Goal: Information Seeking & Learning: Understand process/instructions

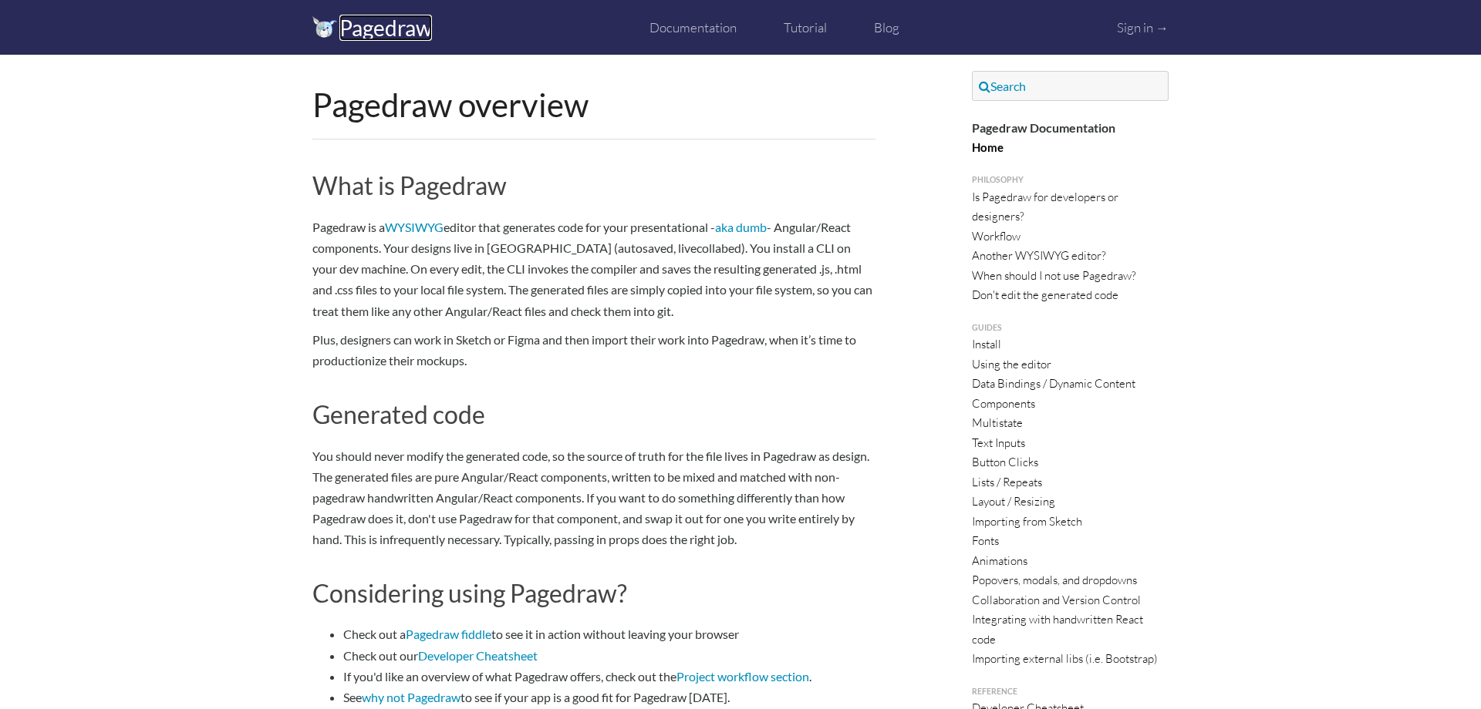
click at [356, 38] on link "Pagedraw" at bounding box center [385, 28] width 93 height 26
click at [318, 31] on img at bounding box center [324, 27] width 25 height 22
click at [368, 30] on link "Pagedraw" at bounding box center [385, 28] width 93 height 26
click at [322, 27] on img at bounding box center [324, 27] width 25 height 22
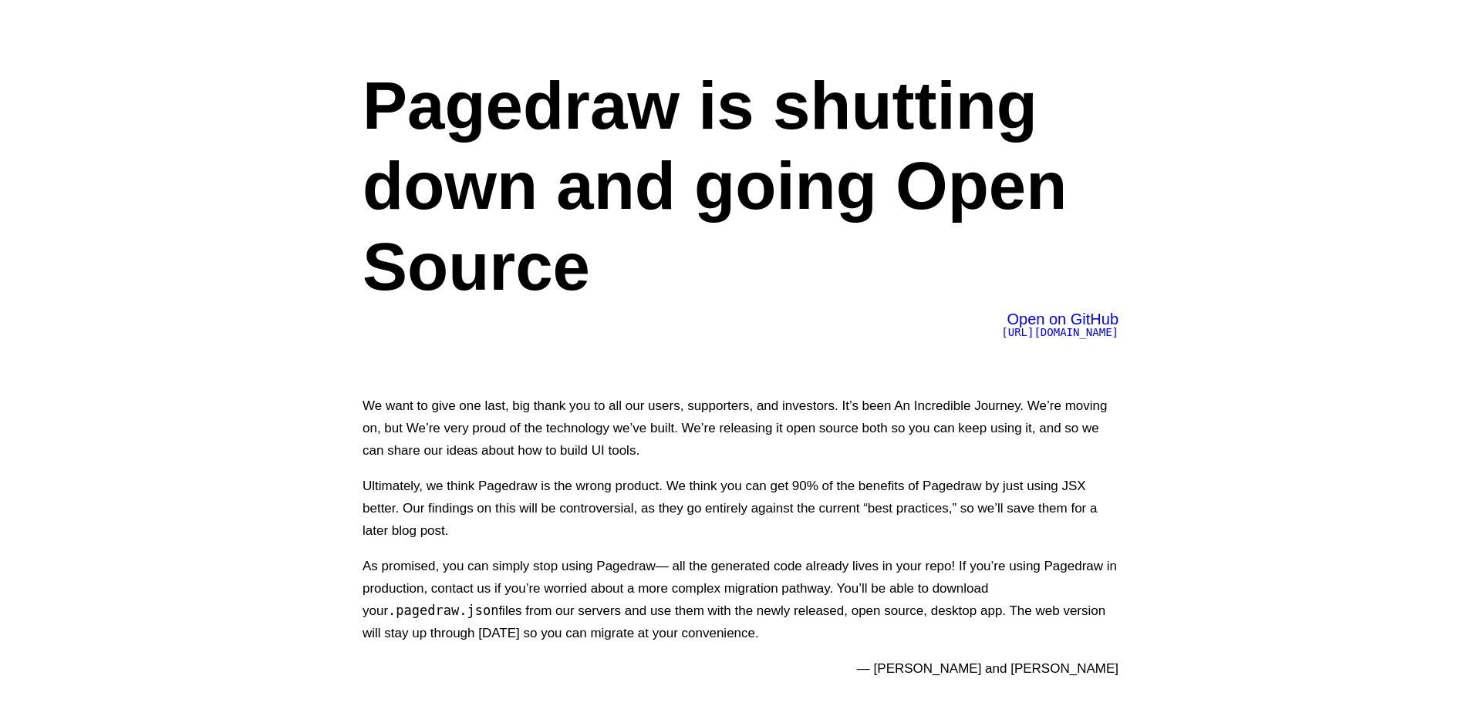
scroll to position [106, 0]
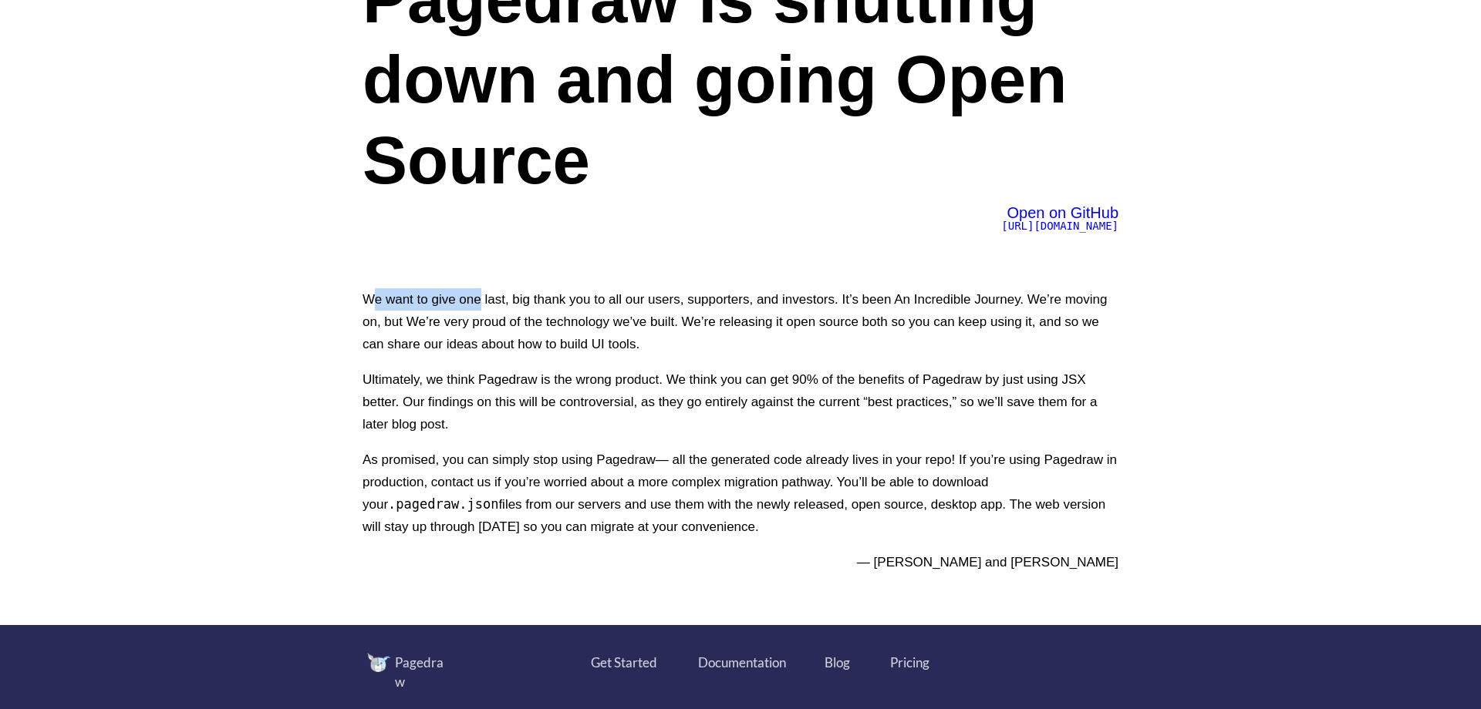
drag, startPoint x: 383, startPoint y: 299, endPoint x: 539, endPoint y: 291, distance: 156.0
click at [494, 290] on p "We want to give one last, big thank you to all our users, supporters, and inves…" at bounding box center [740, 321] width 756 height 67
click at [576, 292] on p "We want to give one last, big thank you to all our users, supporters, and inves…" at bounding box center [740, 321] width 756 height 67
click at [664, 298] on p "We want to give one last, big thank you to all our users, supporters, and inves…" at bounding box center [740, 321] width 756 height 67
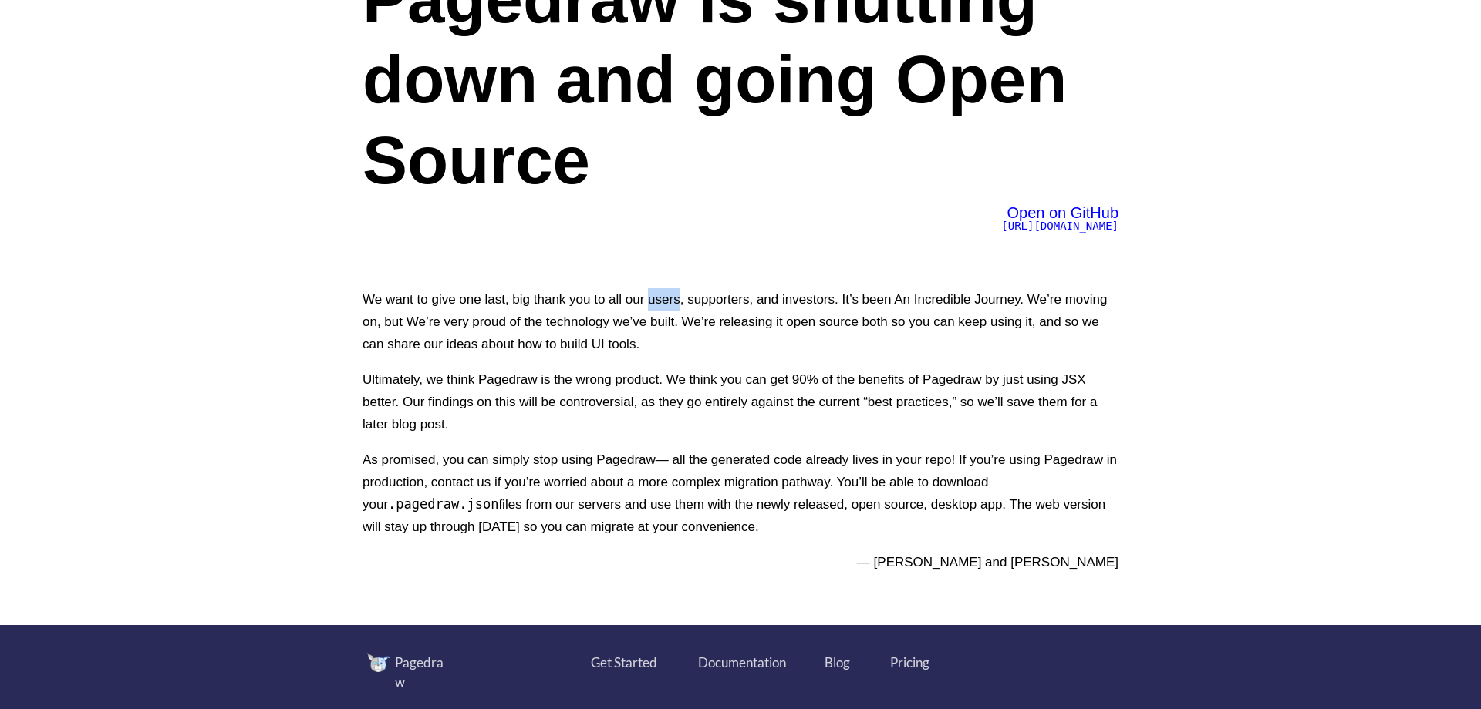
click at [664, 298] on p "We want to give one last, big thank you to all our users, supporters, and inves…" at bounding box center [740, 321] width 756 height 67
click at [774, 303] on p "We want to give one last, big thank you to all our users, supporters, and inves…" at bounding box center [740, 321] width 756 height 67
click at [884, 303] on p "We want to give one last, big thank you to all our users, supporters, and inves…" at bounding box center [740, 321] width 756 height 67
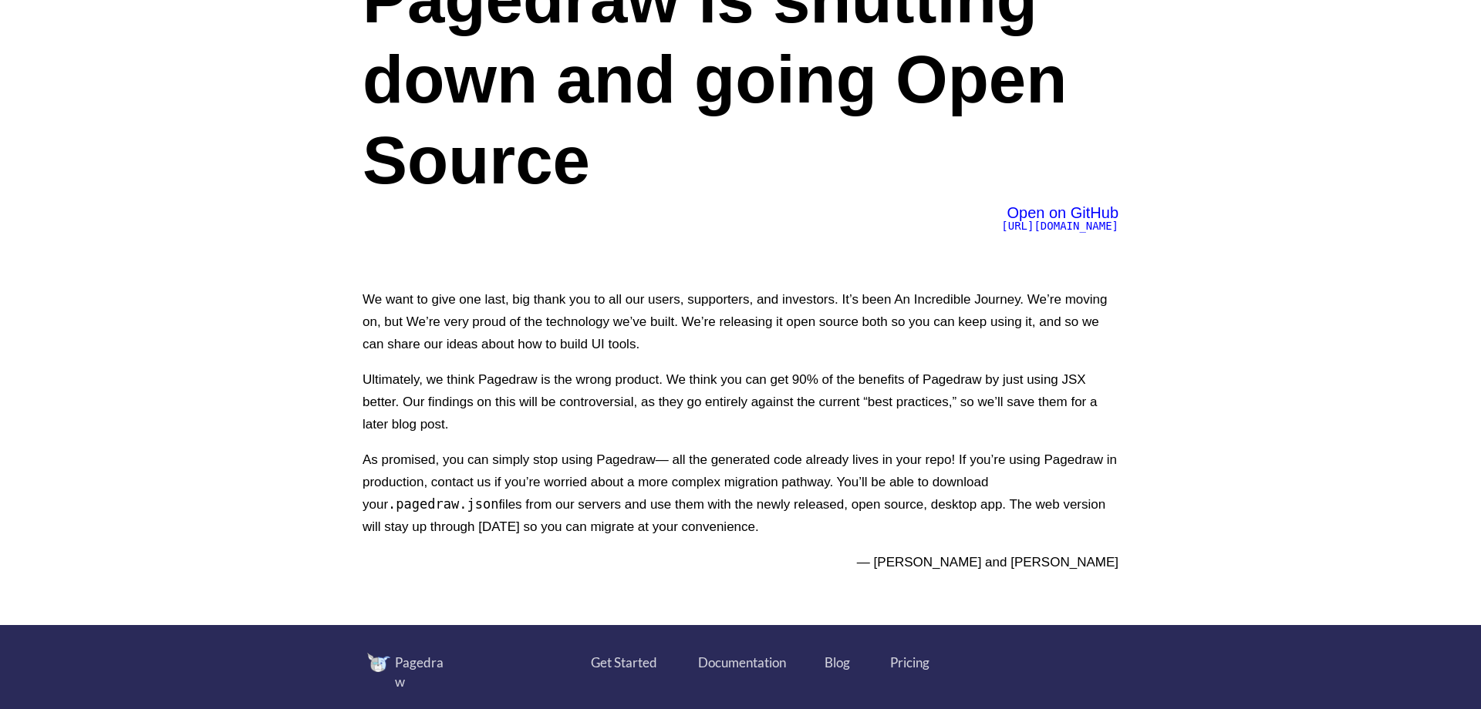
click at [961, 303] on p "We want to give one last, big thank you to all our users, supporters, and inves…" at bounding box center [740, 321] width 756 height 67
click at [1062, 302] on p "We want to give one last, big thank you to all our users, supporters, and inves…" at bounding box center [740, 321] width 756 height 67
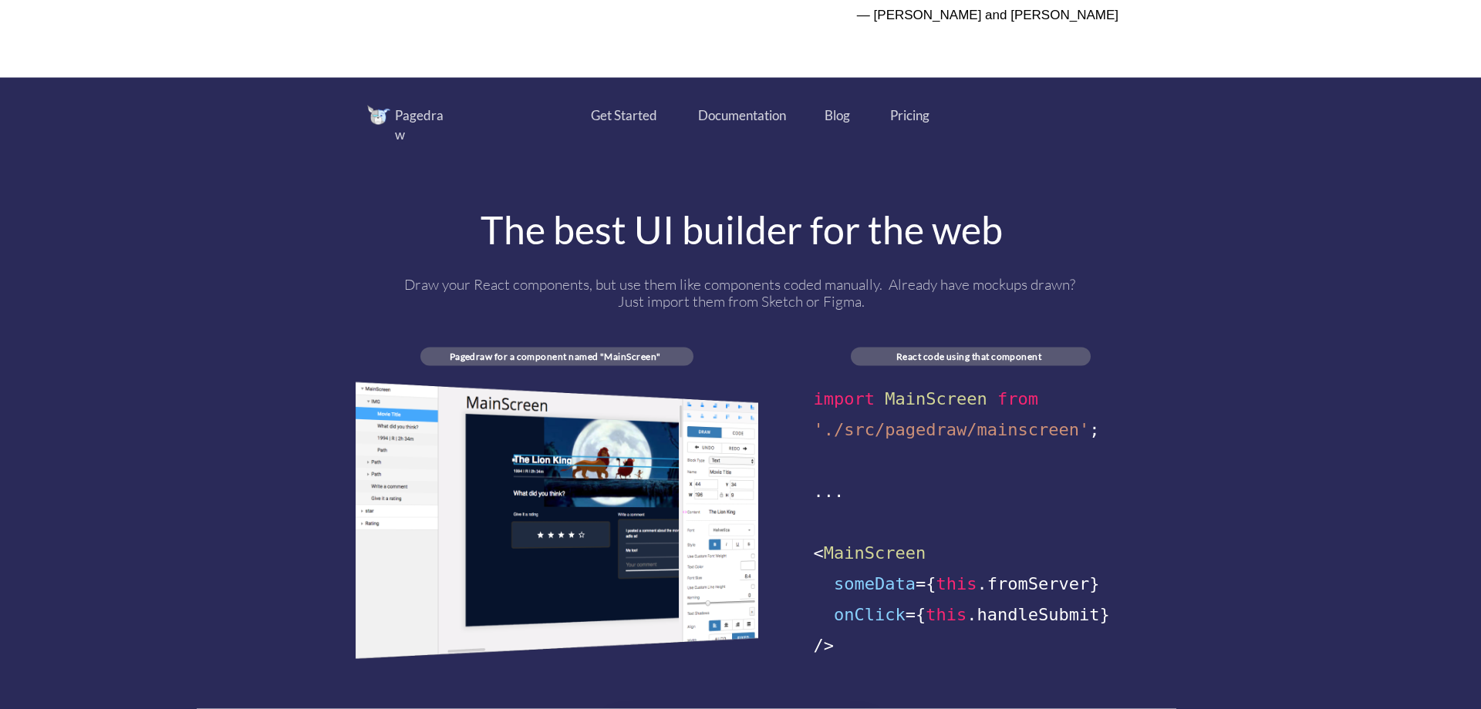
scroll to position [638, 0]
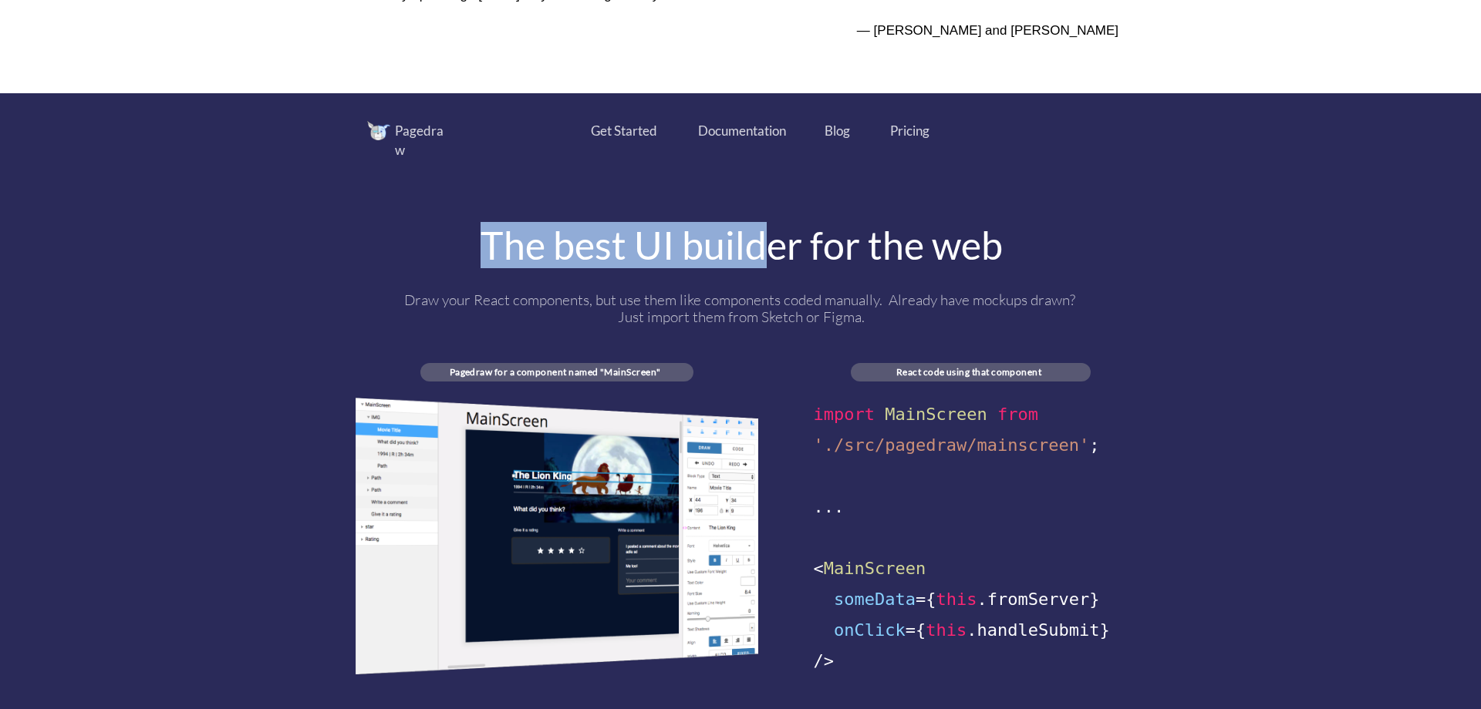
drag, startPoint x: 483, startPoint y: 224, endPoint x: 799, endPoint y: 218, distance: 315.4
click at [777, 226] on div "The best UI builder for the web" at bounding box center [741, 245] width 772 height 39
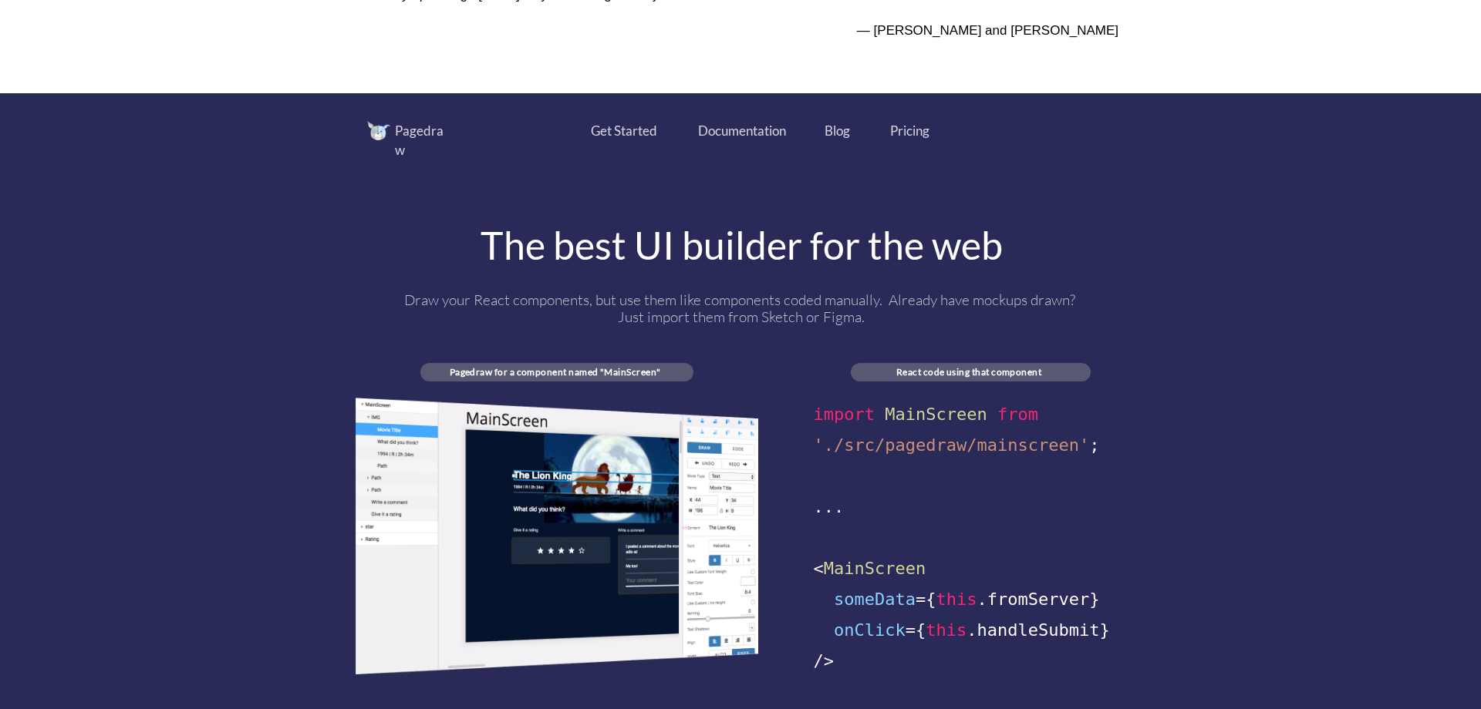
click at [812, 226] on div "The best UI builder for the web" at bounding box center [741, 245] width 772 height 39
click at [712, 226] on div "The best UI builder for the web" at bounding box center [741, 245] width 772 height 39
click at [974, 254] on div "Pagedraw Get Started Documentation Blog Pricing The best UI builder for the web…" at bounding box center [741, 443] width 772 height 645
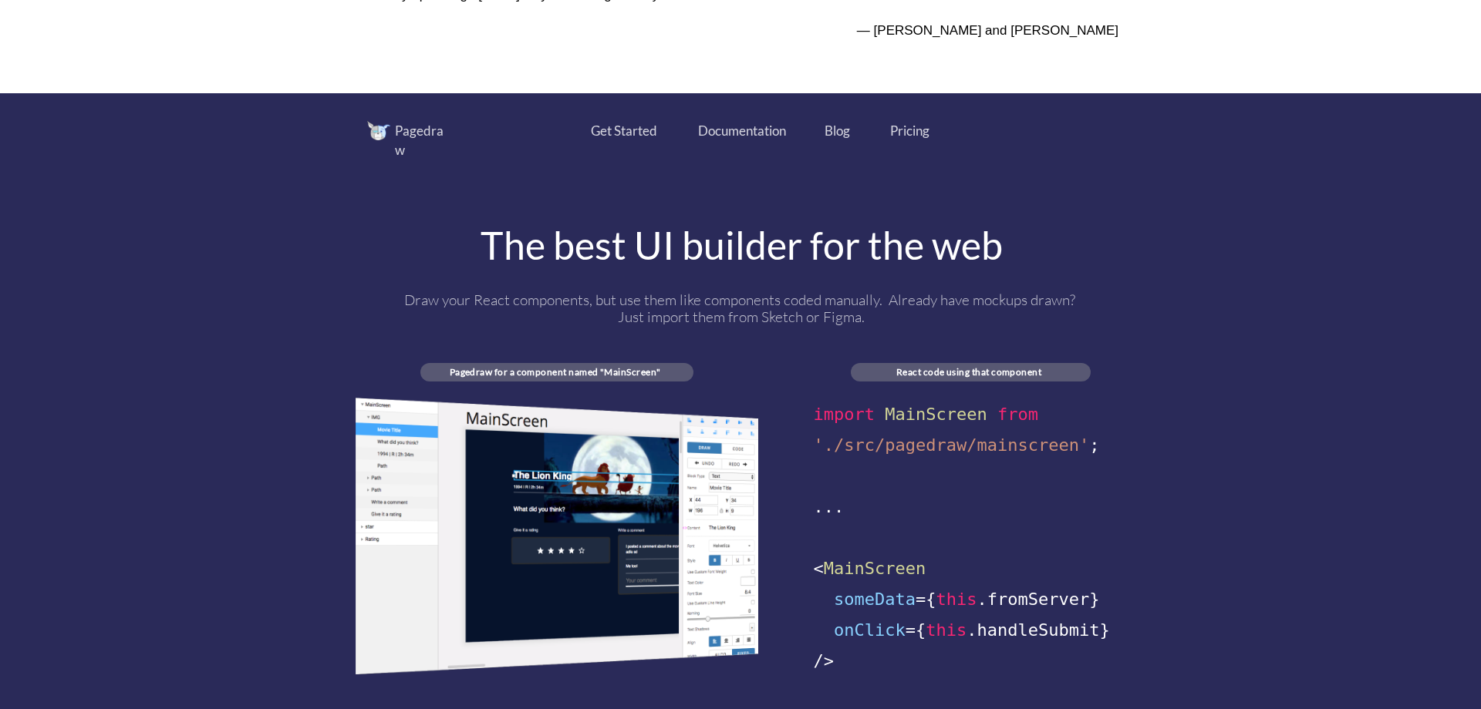
click at [470, 253] on div "Pagedraw Get Started Documentation Blog Pricing The best UI builder for the web…" at bounding box center [741, 443] width 772 height 645
drag, startPoint x: 490, startPoint y: 241, endPoint x: 692, endPoint y: 231, distance: 202.2
click at [677, 232] on div "The best UI builder for the web" at bounding box center [741, 245] width 772 height 39
click at [743, 231] on div "The best UI builder for the web" at bounding box center [741, 245] width 772 height 39
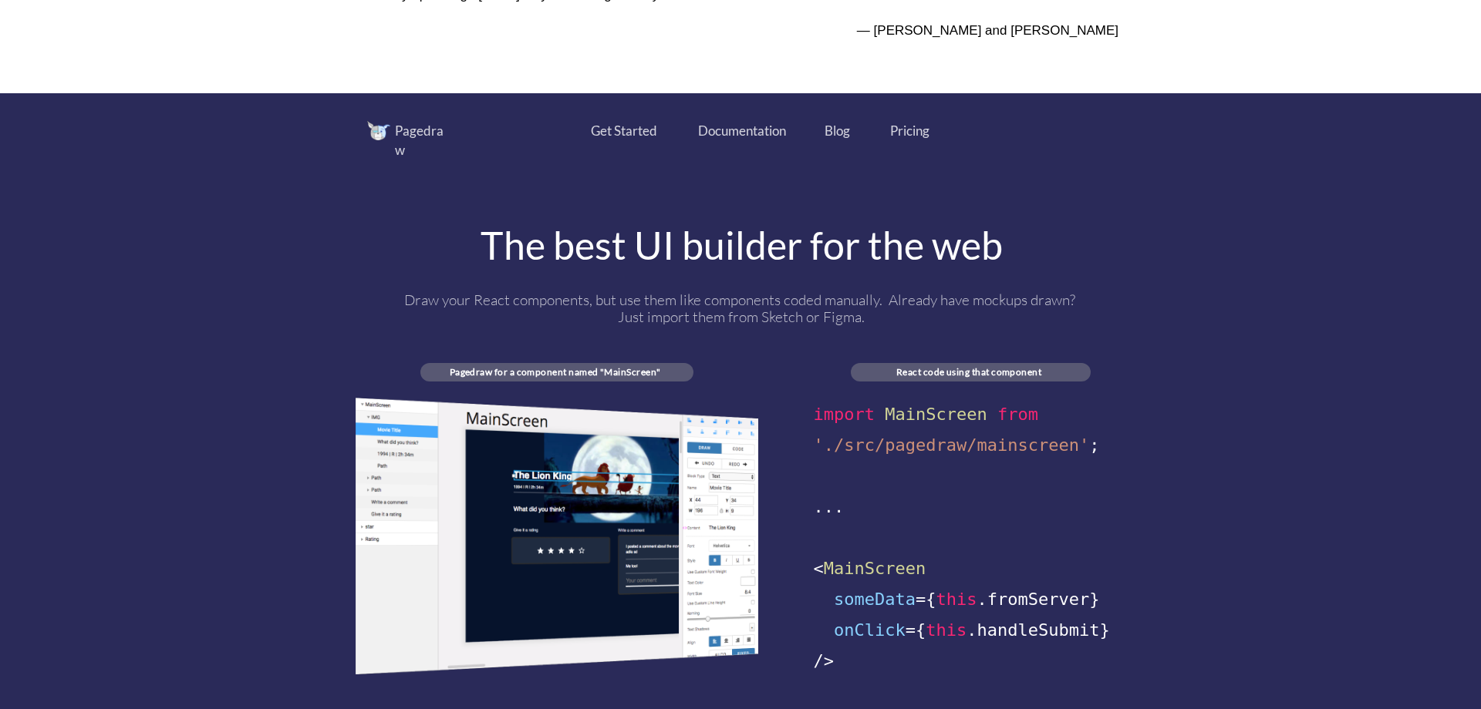
click at [870, 231] on div "The best UI builder for the web" at bounding box center [741, 245] width 772 height 39
click at [1005, 236] on div "The best UI builder for the web" at bounding box center [741, 245] width 772 height 39
drag, startPoint x: 389, startPoint y: 281, endPoint x: 663, endPoint y: 273, distance: 274.6
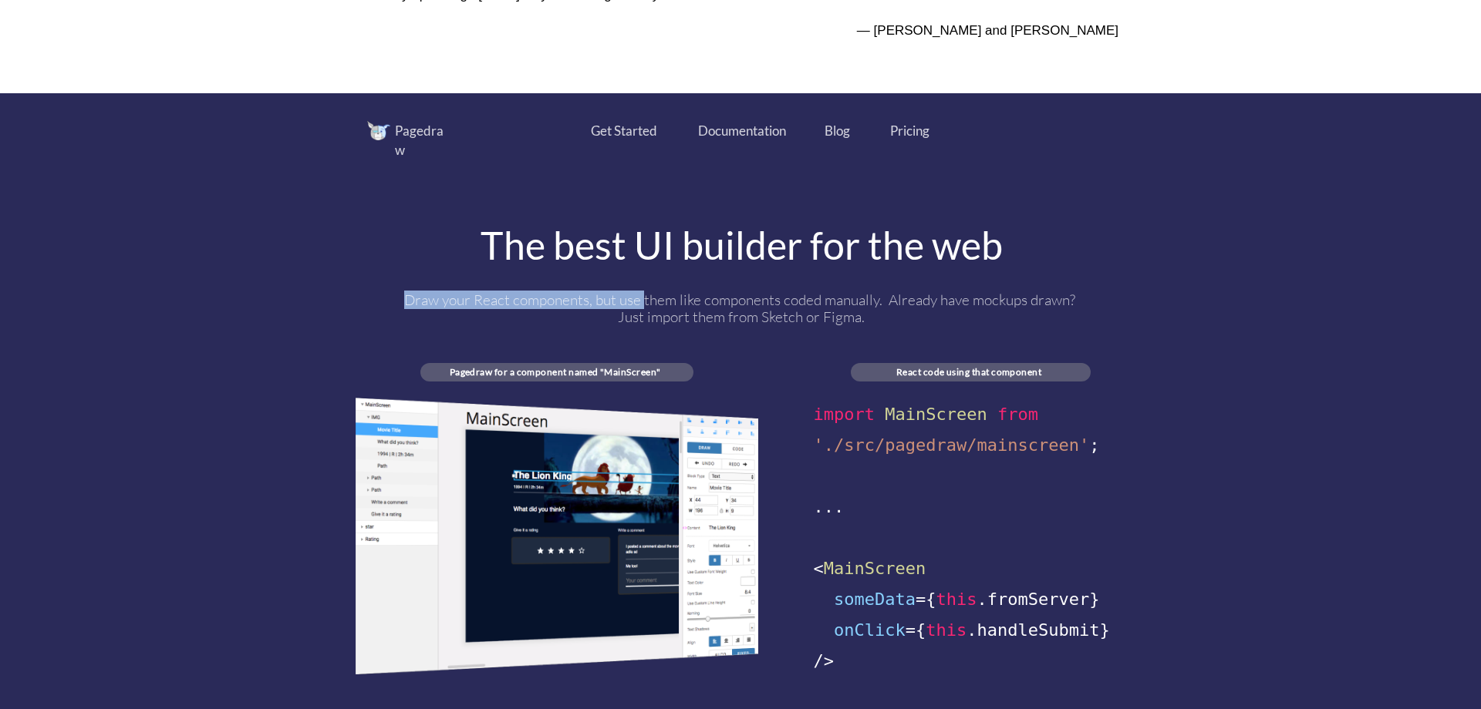
click at [658, 291] on div "Draw your React components, but use them like components coded manually. Alread…" at bounding box center [741, 308] width 772 height 34
click at [717, 291] on div "Draw your React components, but use them like components coded manually. Alread…" at bounding box center [741, 308] width 690 height 34
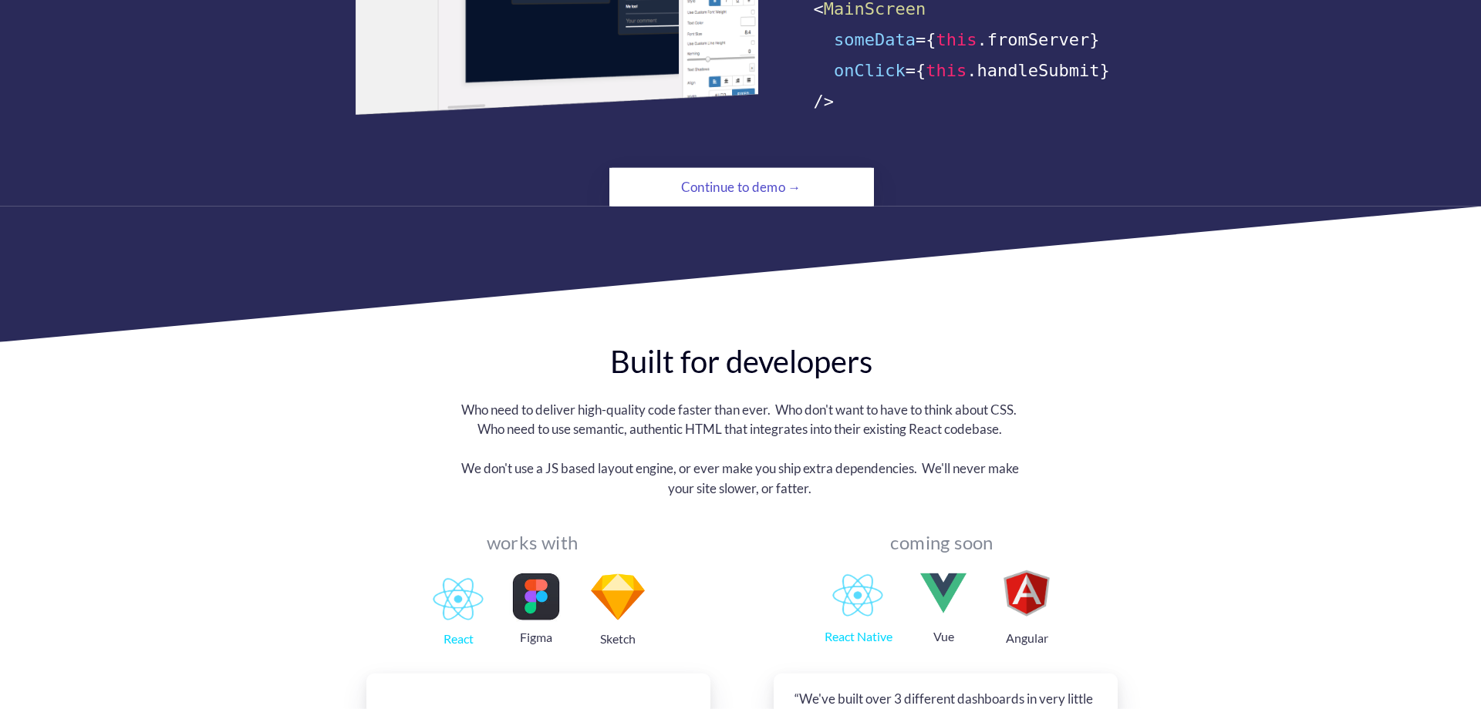
scroll to position [1383, 0]
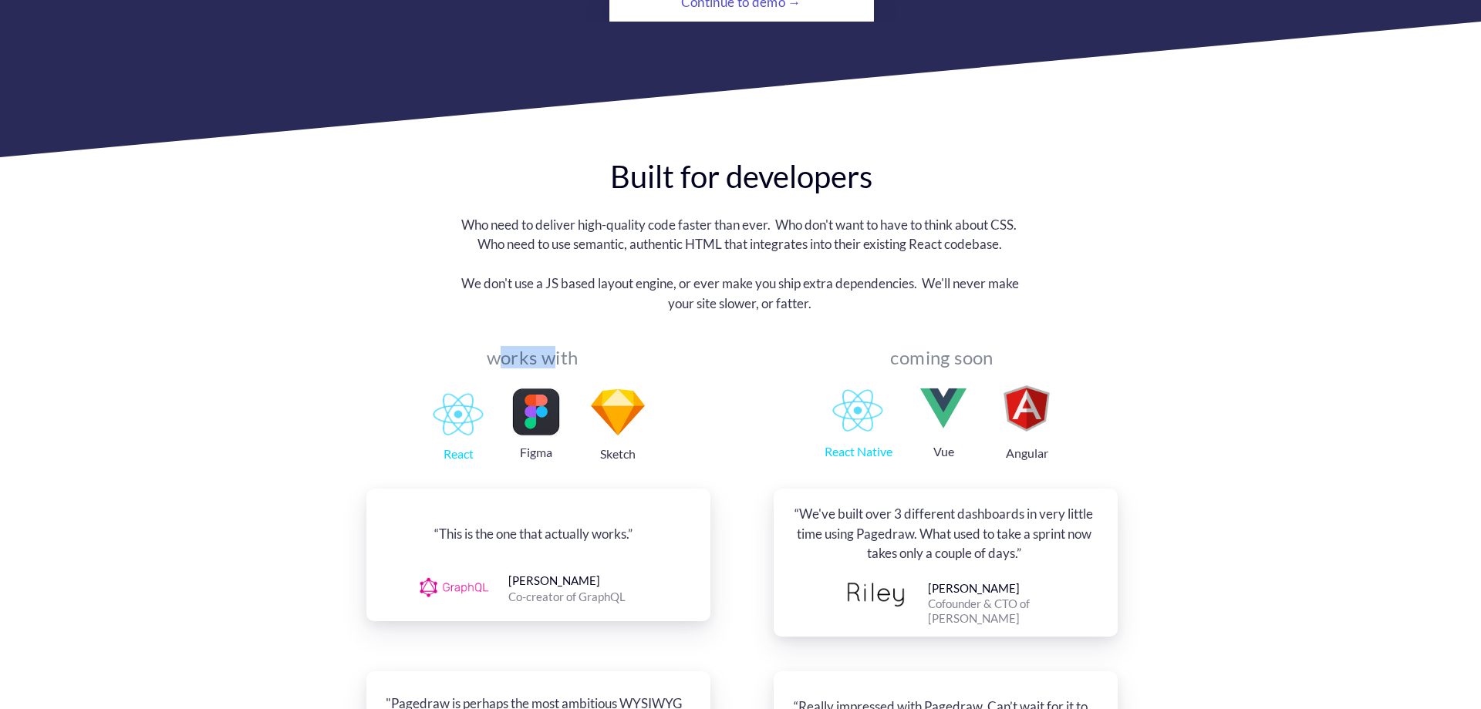
drag, startPoint x: 496, startPoint y: 343, endPoint x: 558, endPoint y: 335, distance: 62.9
click at [558, 353] on div "works with" at bounding box center [532, 357] width 110 height 9
click at [497, 353] on div "works with" at bounding box center [532, 357] width 110 height 9
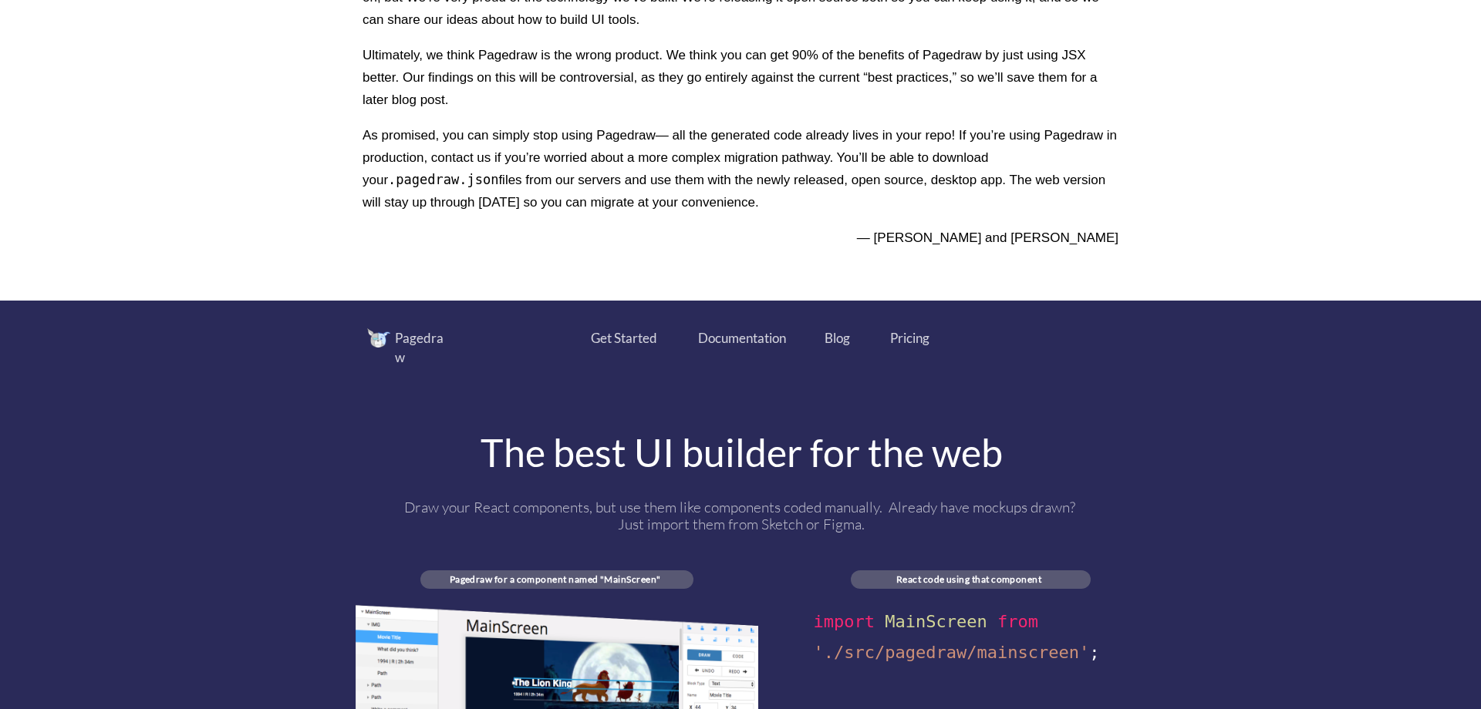
scroll to position [0, 0]
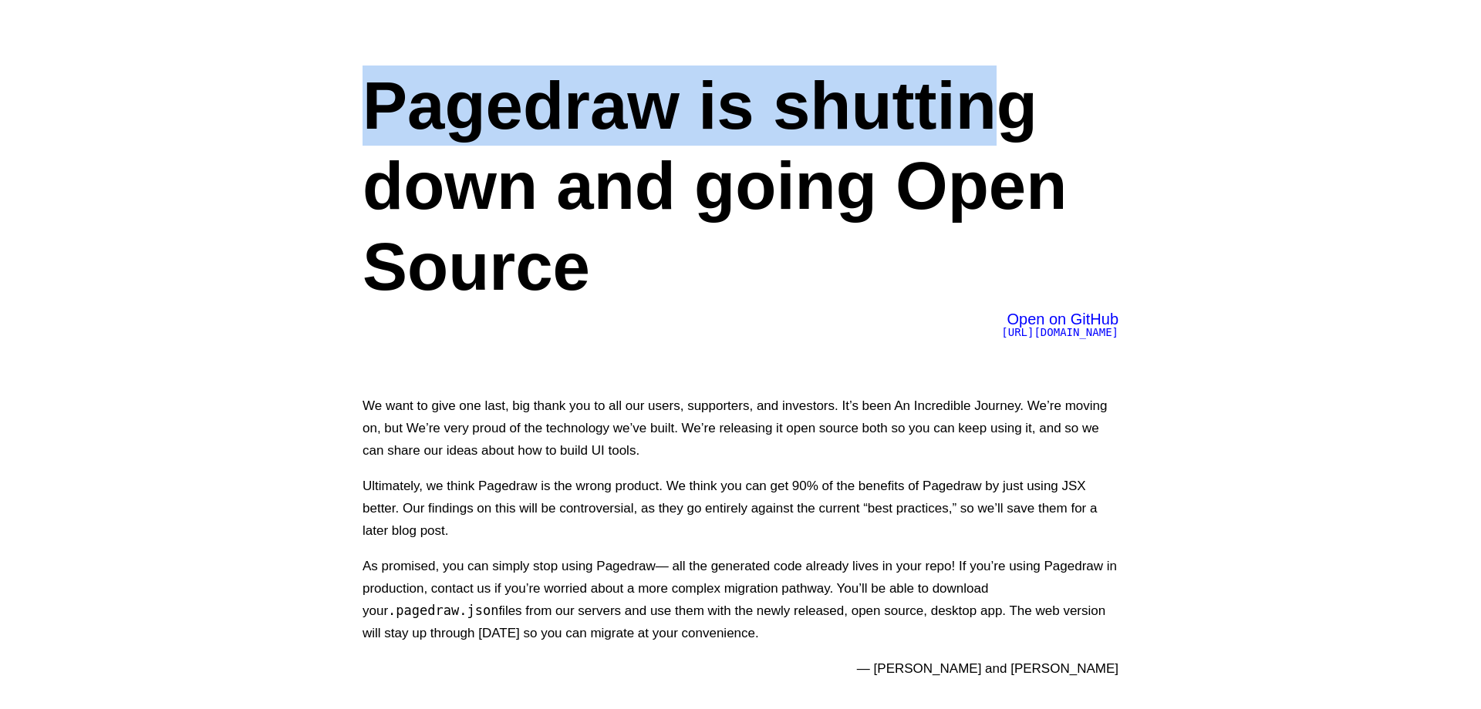
drag, startPoint x: 439, startPoint y: 112, endPoint x: 1028, endPoint y: 118, distance: 589.2
click at [1016, 118] on div "Pagedraw is shutting down and going Open Source Open on GitHub https://github.c…" at bounding box center [740, 366] width 833 height 732
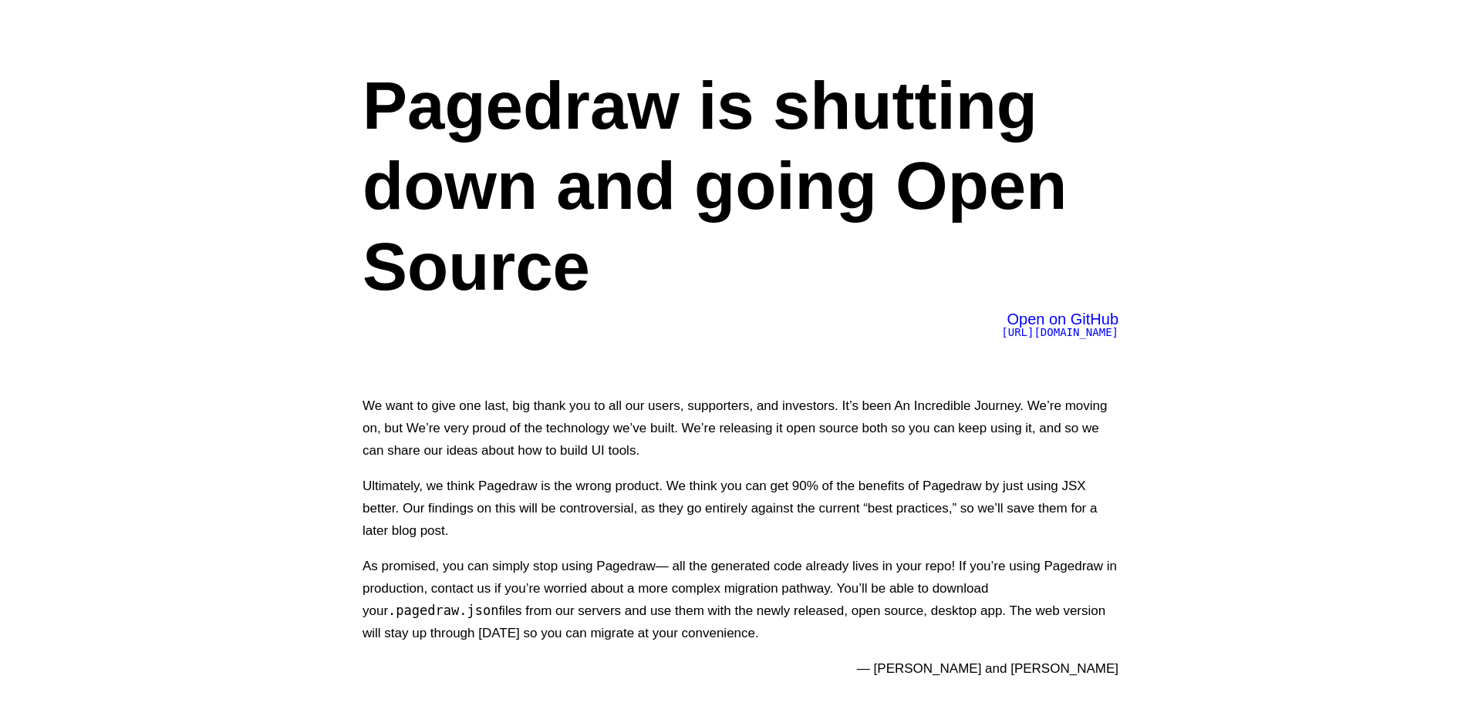
click at [1029, 118] on h1 "Pagedraw is shutting down and going Open Source" at bounding box center [740, 186] width 756 height 241
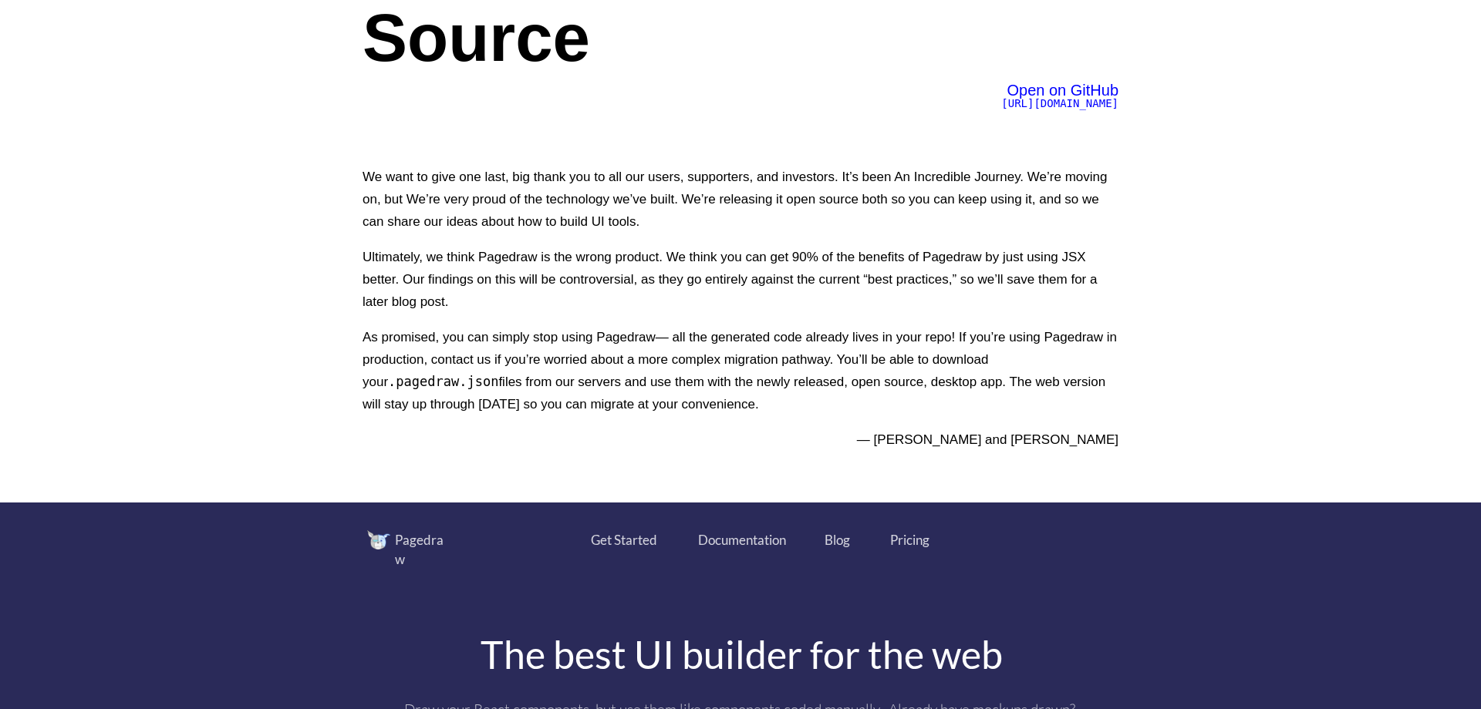
scroll to position [213, 0]
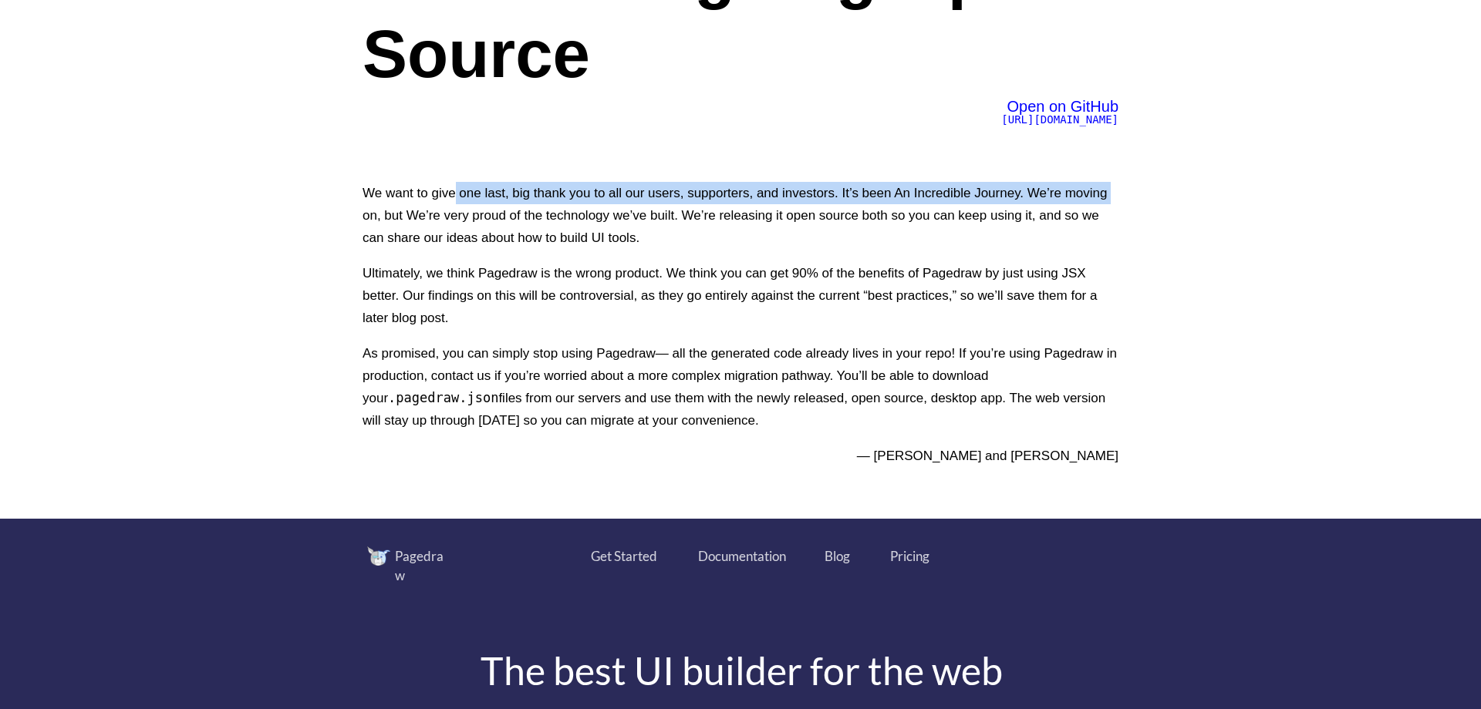
drag, startPoint x: 363, startPoint y: 207, endPoint x: 480, endPoint y: 187, distance: 118.0
click at [464, 188] on p "We want to give one last, big thank you to all our users, supporters, and inves…" at bounding box center [740, 215] width 756 height 67
click at [487, 187] on p "We want to give one last, big thank you to all our users, supporters, and inves…" at bounding box center [740, 215] width 756 height 67
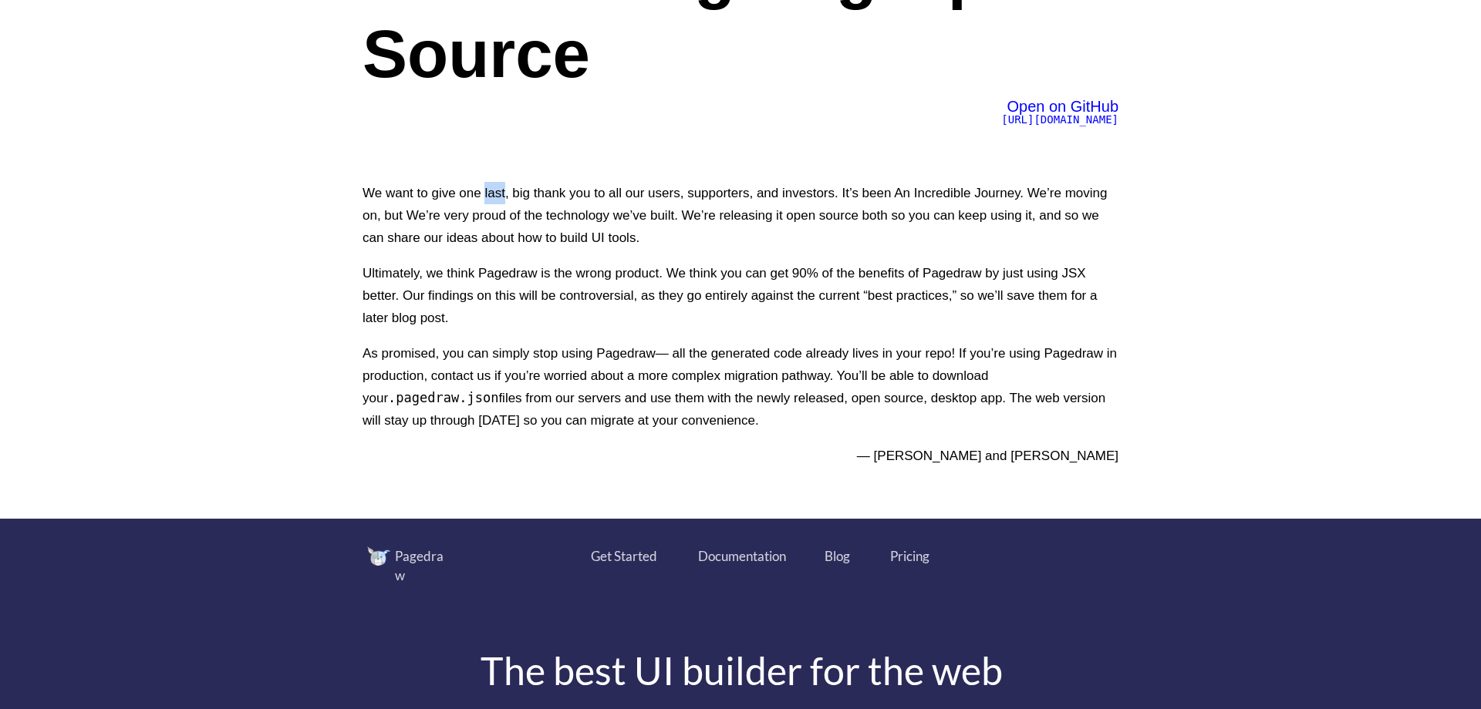
click at [487, 187] on p "We want to give one last, big thank you to all our users, supporters, and inves…" at bounding box center [740, 215] width 756 height 67
click at [537, 189] on p "We want to give one last, big thank you to all our users, supporters, and inves…" at bounding box center [740, 215] width 756 height 67
click at [679, 190] on p "We want to give one last, big thank you to all our users, supporters, and inves…" at bounding box center [740, 215] width 756 height 67
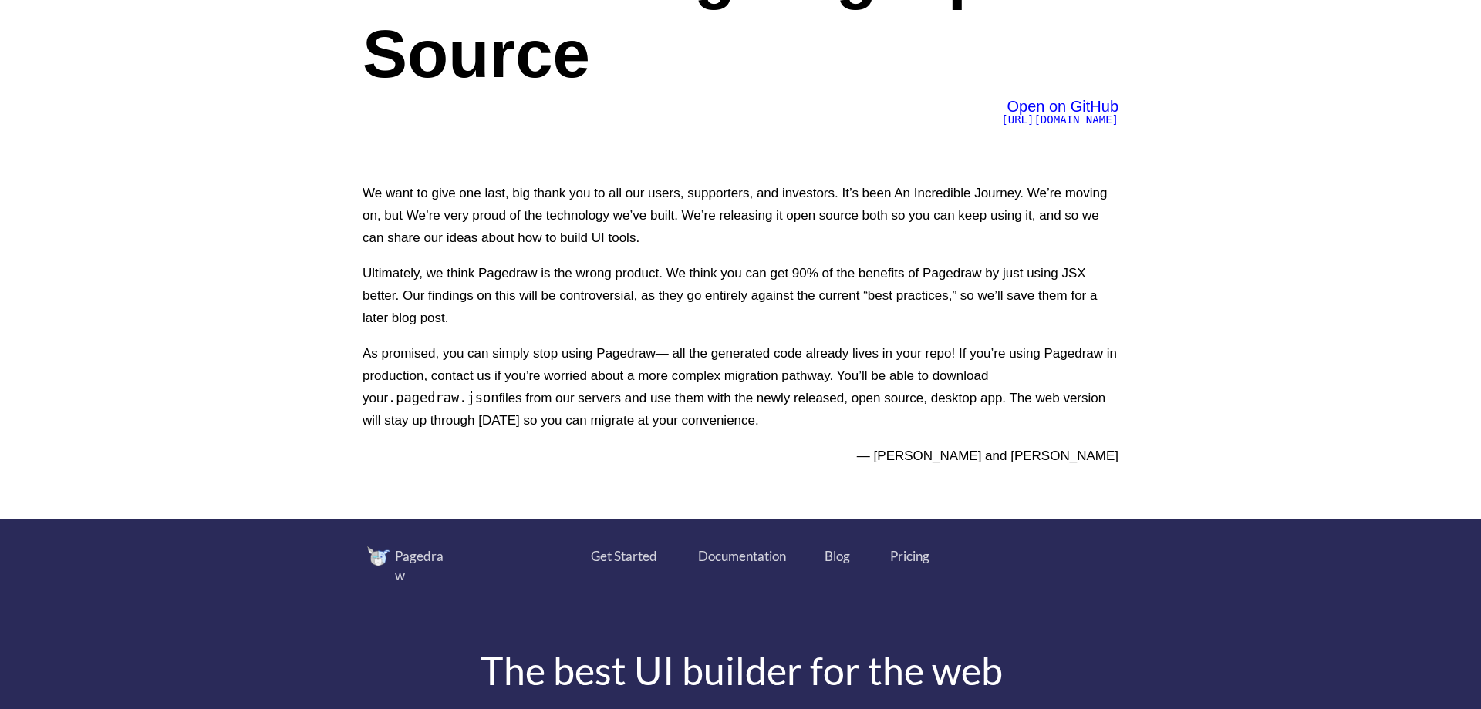
click at [746, 190] on p "We want to give one last, big thank you to all our users, supporters, and inves…" at bounding box center [740, 215] width 756 height 67
click at [881, 194] on p "We want to give one last, big thank you to all our users, supporters, and inves…" at bounding box center [740, 215] width 756 height 67
click at [948, 194] on p "We want to give one last, big thank you to all our users, supporters, and inves…" at bounding box center [740, 215] width 756 height 67
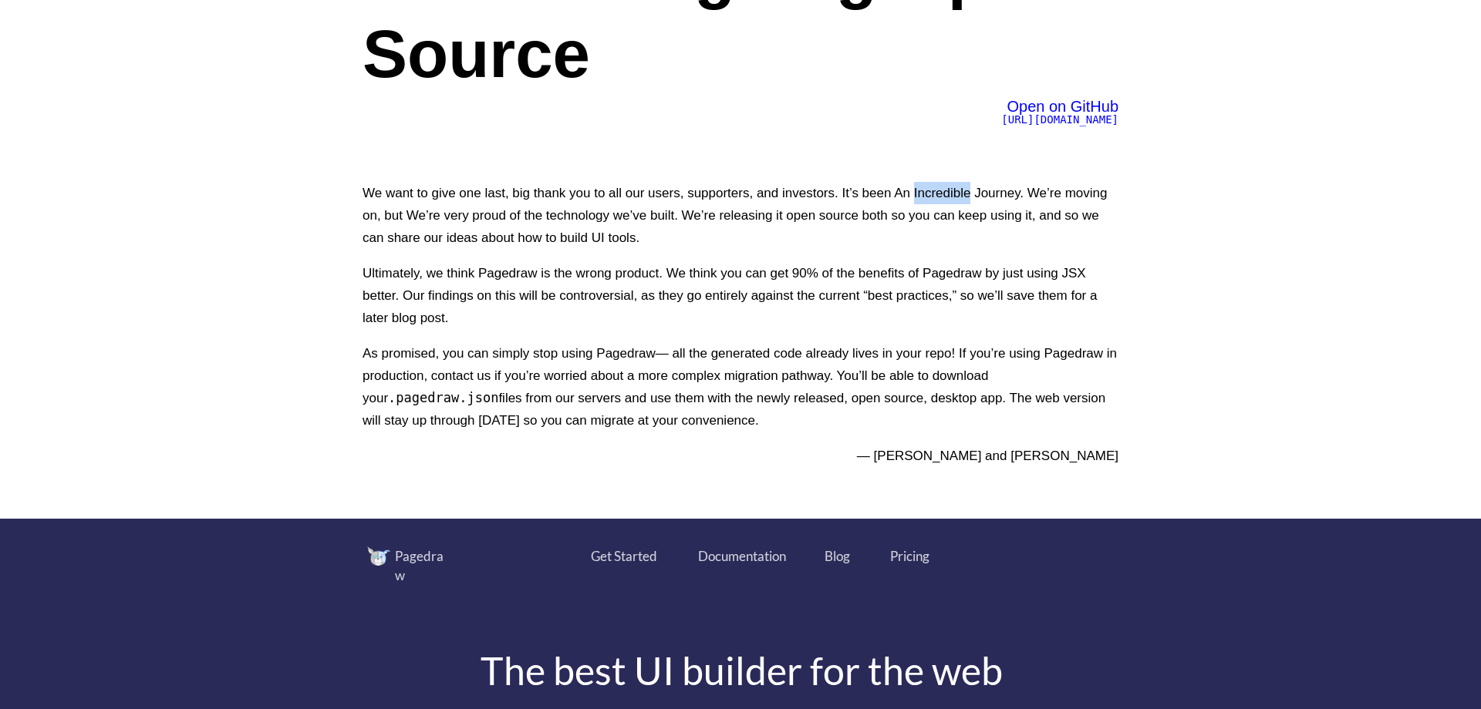
click at [948, 194] on p "We want to give one last, big thank you to all our users, supporters, and inves…" at bounding box center [740, 215] width 756 height 67
click at [1039, 196] on p "We want to give one last, big thank you to all our users, supporters, and inves…" at bounding box center [740, 215] width 756 height 67
drag, startPoint x: 379, startPoint y: 223, endPoint x: 592, endPoint y: 221, distance: 213.6
click at [556, 221] on p "We want to give one last, big thank you to all our users, supporters, and inves…" at bounding box center [740, 215] width 756 height 67
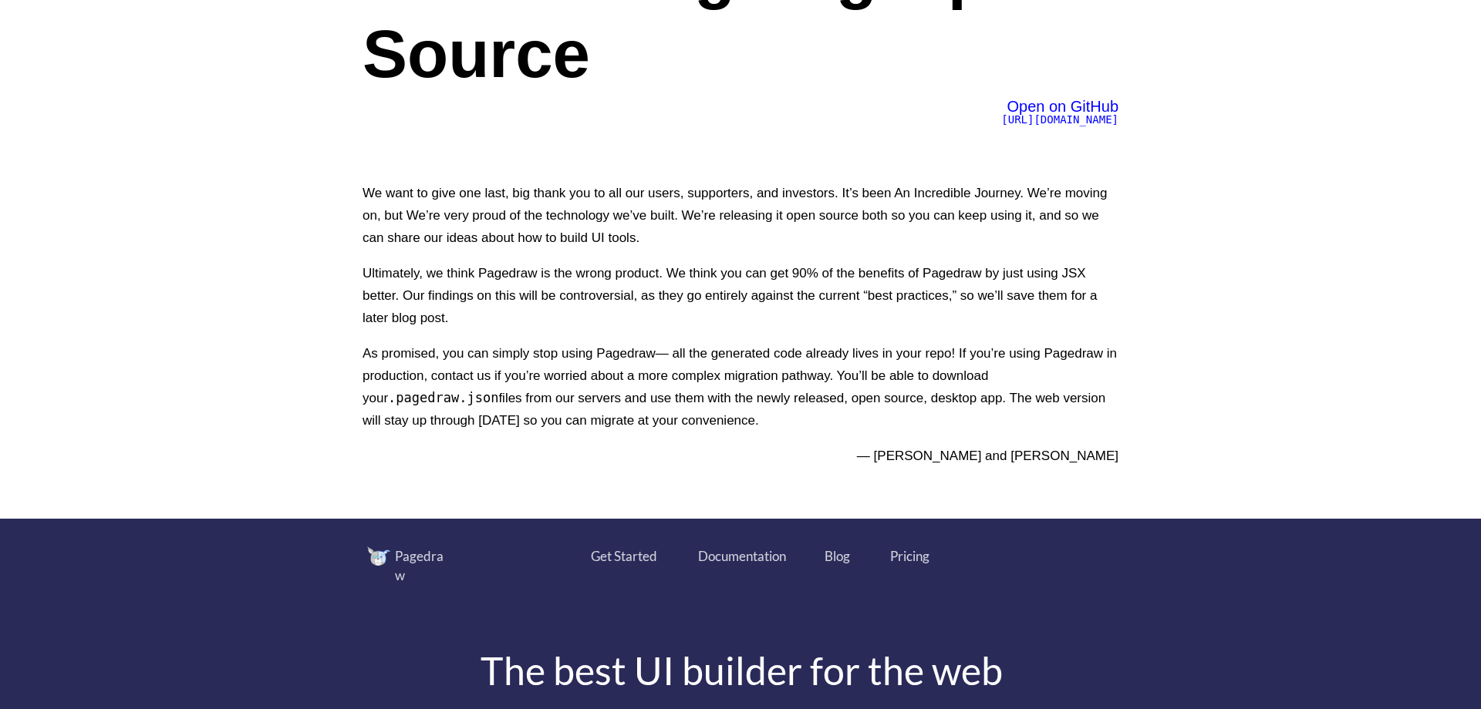
click at [598, 221] on p "We want to give one last, big thank you to all our users, supporters, and inves…" at bounding box center [740, 215] width 756 height 67
click at [501, 220] on p "We want to give one last, big thank you to all our users, supporters, and inves…" at bounding box center [740, 215] width 756 height 67
click at [667, 220] on p "We want to give one last, big thank you to all our users, supporters, and inves…" at bounding box center [740, 215] width 756 height 67
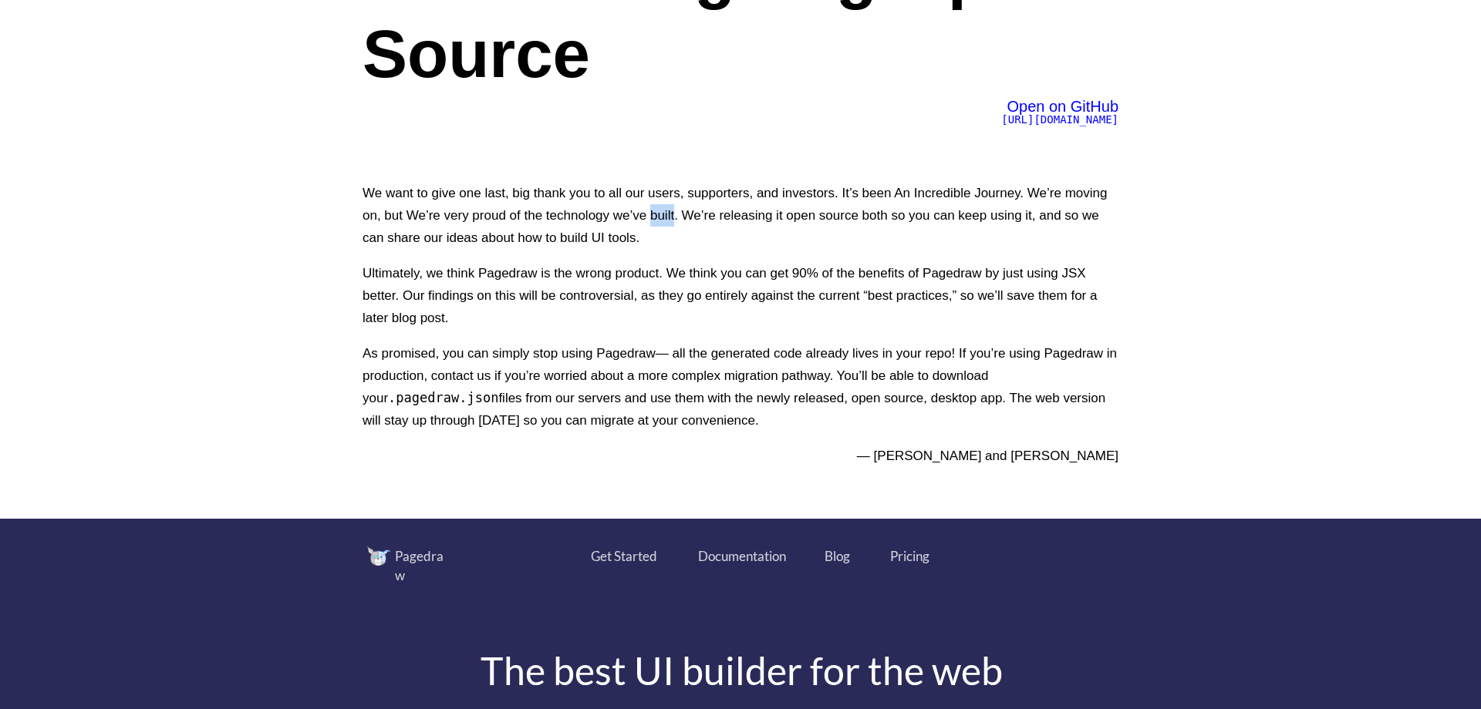
click at [667, 220] on p "We want to give one last, big thank you to all our users, supporters, and inves…" at bounding box center [740, 215] width 756 height 67
click at [699, 218] on p "We want to give one last, big thank you to all our users, supporters, and inves…" at bounding box center [740, 215] width 756 height 67
drag, startPoint x: 396, startPoint y: 214, endPoint x: 668, endPoint y: 212, distance: 271.4
click at [668, 212] on p "We want to give one last, big thank you to all our users, supporters, and inves…" at bounding box center [740, 215] width 756 height 67
drag, startPoint x: 688, startPoint y: 212, endPoint x: 895, endPoint y: 208, distance: 207.5
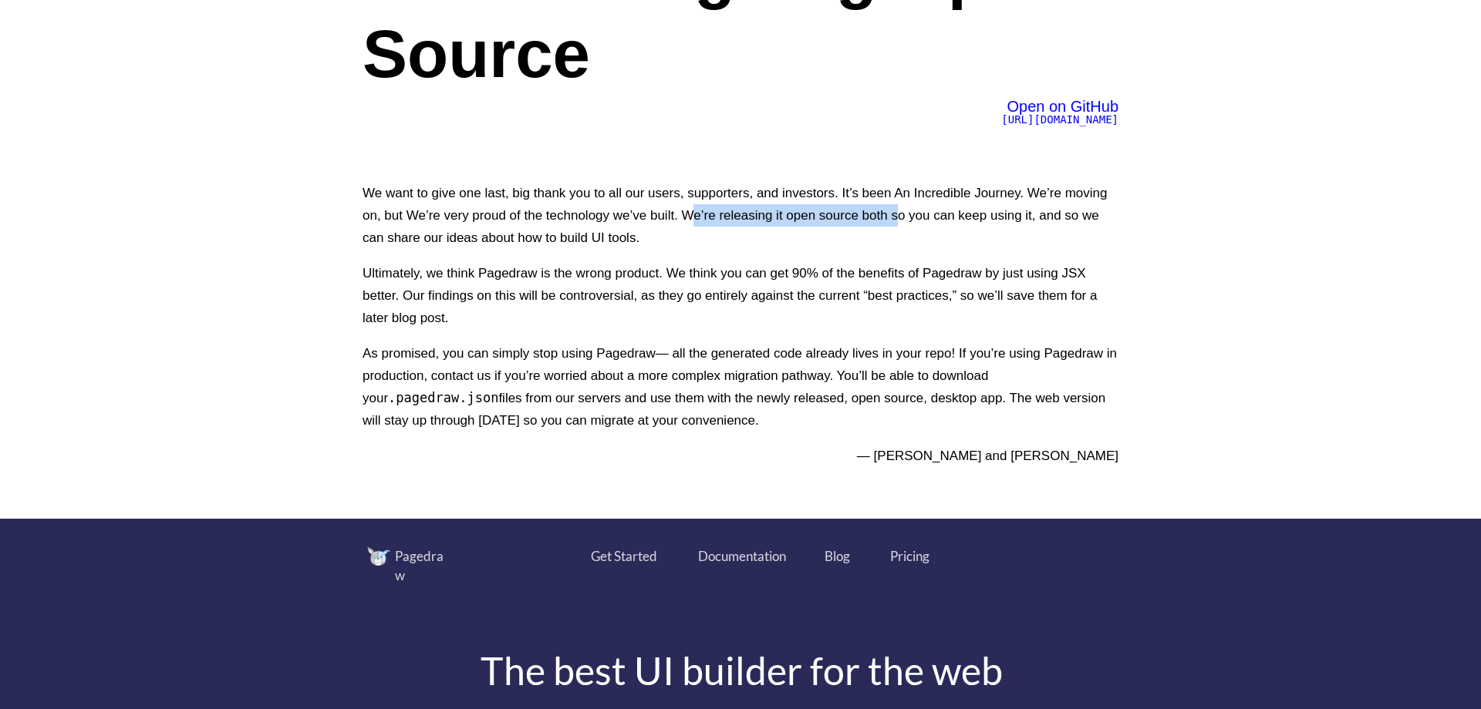
click at [895, 208] on p "We want to give one last, big thank you to all our users, supporters, and inves…" at bounding box center [740, 215] width 756 height 67
drag, startPoint x: 944, startPoint y: 214, endPoint x: 1046, endPoint y: 225, distance: 103.1
click at [1012, 223] on p "We want to give one last, big thank you to all our users, supporters, and inves…" at bounding box center [740, 215] width 756 height 67
click at [1073, 225] on p "We want to give one last, big thank you to all our users, supporters, and inves…" at bounding box center [740, 215] width 756 height 67
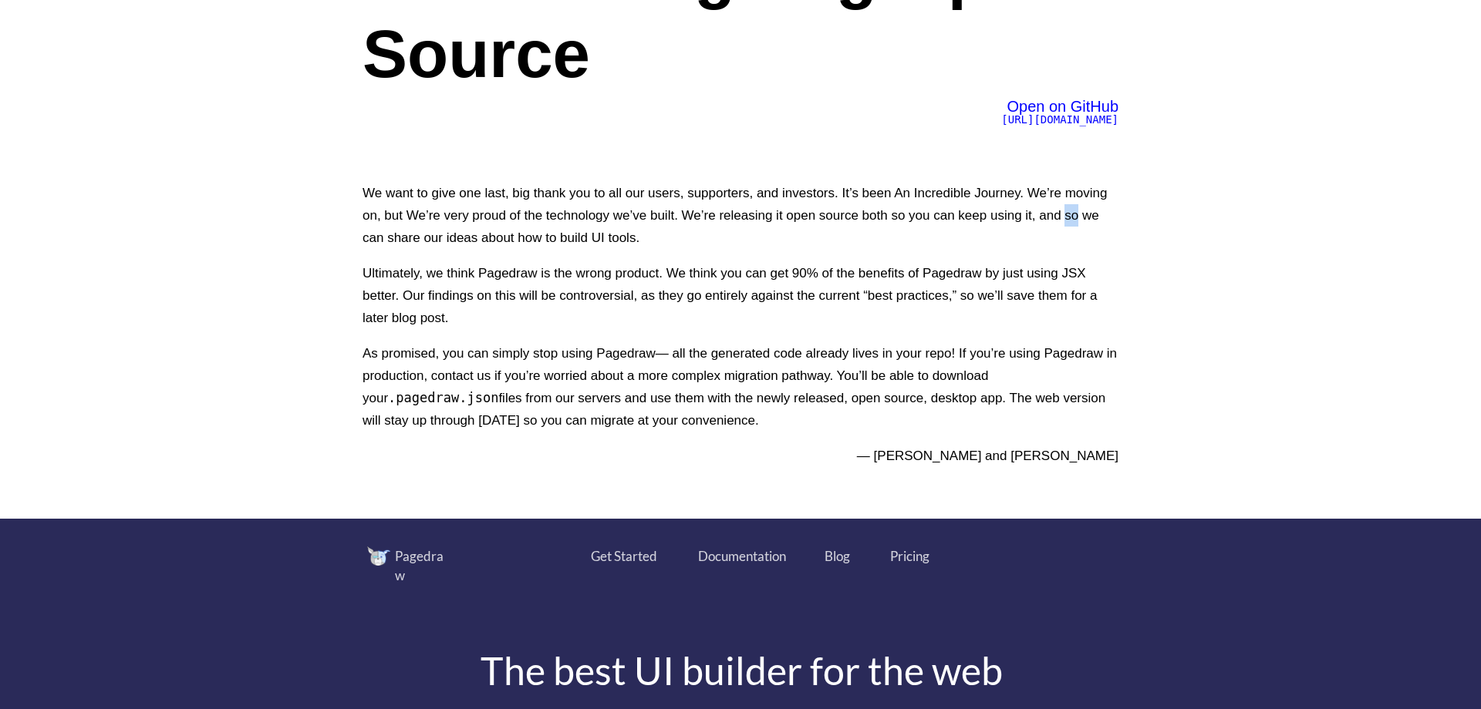
click at [1073, 225] on p "We want to give one last, big thank you to all our users, supporters, and inves…" at bounding box center [740, 215] width 756 height 67
click at [407, 258] on div "We want to give one last, big thank you to all our users, supporters, and inves…" at bounding box center [740, 325] width 756 height 312
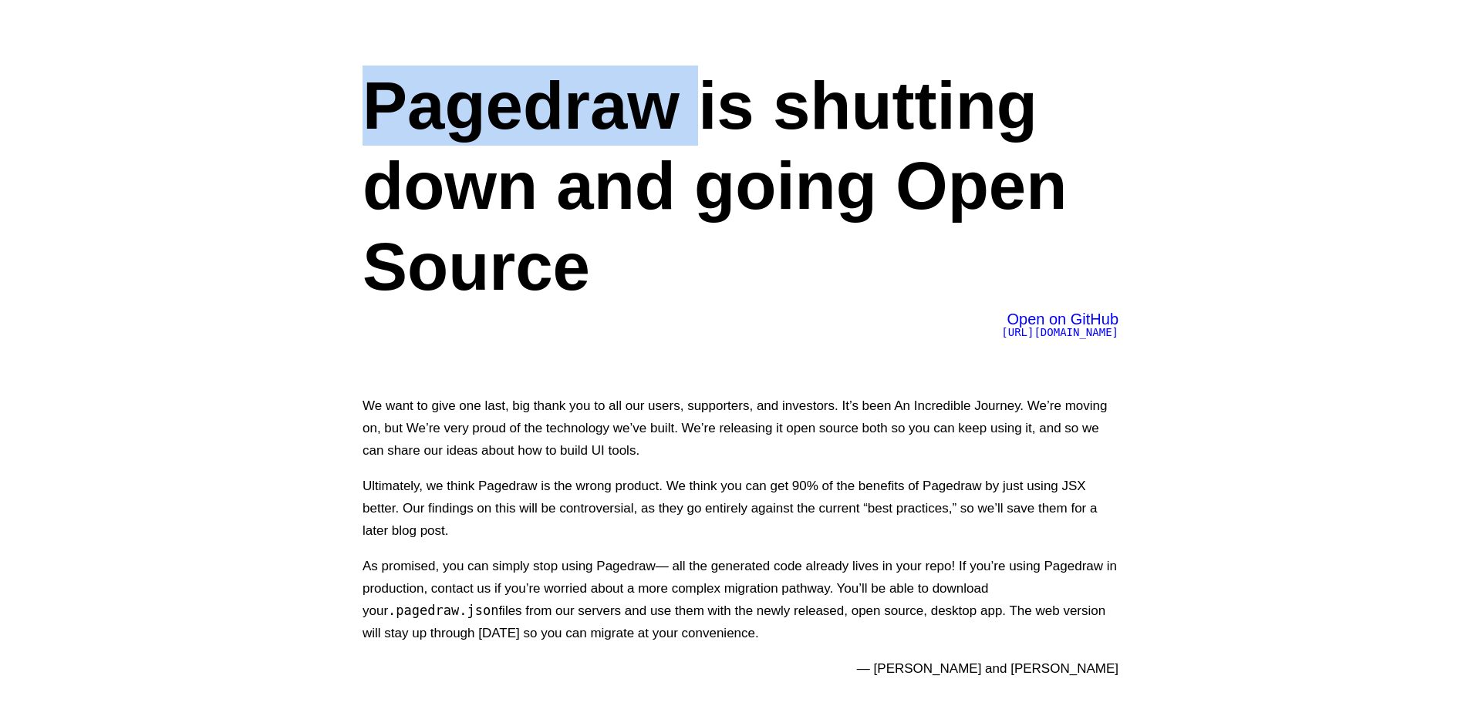
drag, startPoint x: 374, startPoint y: 105, endPoint x: 741, endPoint y: 118, distance: 367.3
click at [708, 118] on h1 "Pagedraw is shutting down and going Open Source" at bounding box center [740, 186] width 756 height 241
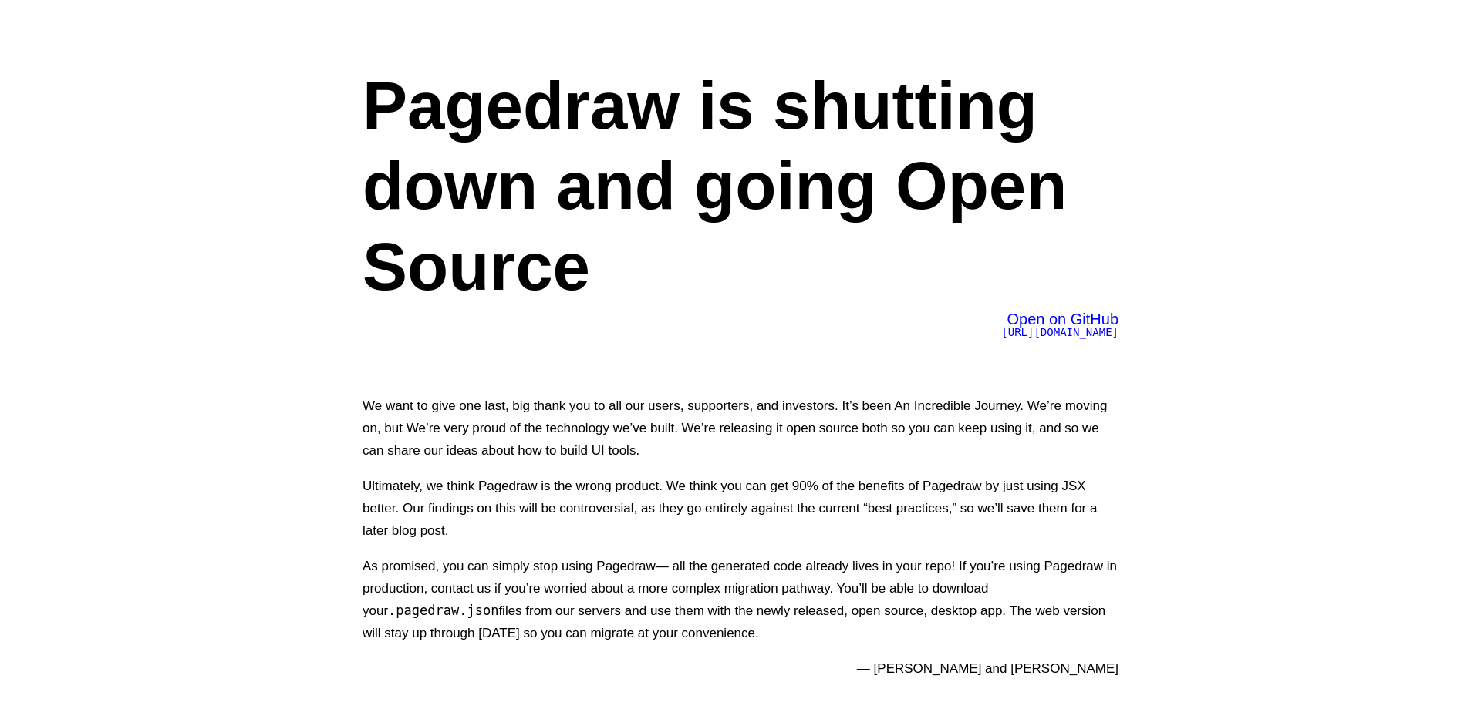
click at [777, 118] on h1 "Pagedraw is shutting down and going Open Source" at bounding box center [740, 186] width 756 height 241
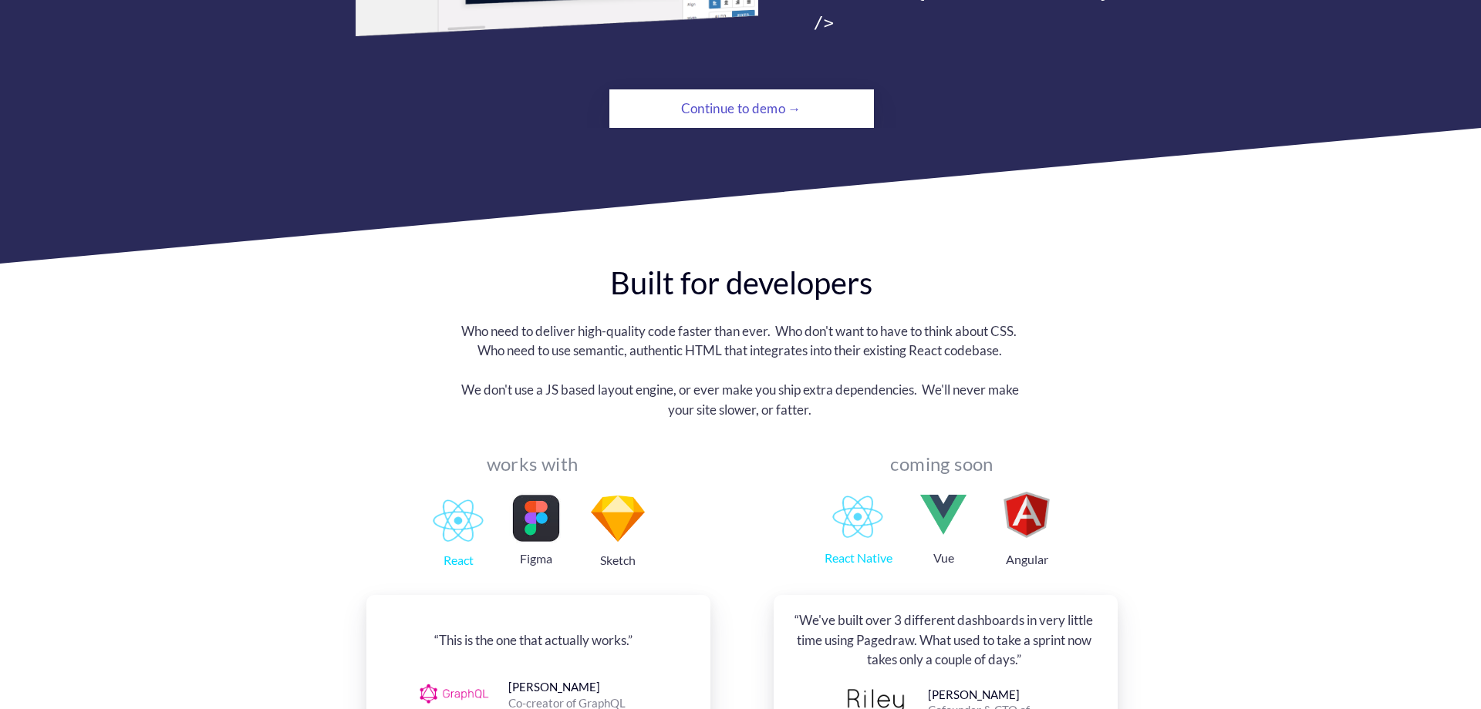
scroll to position [638, 0]
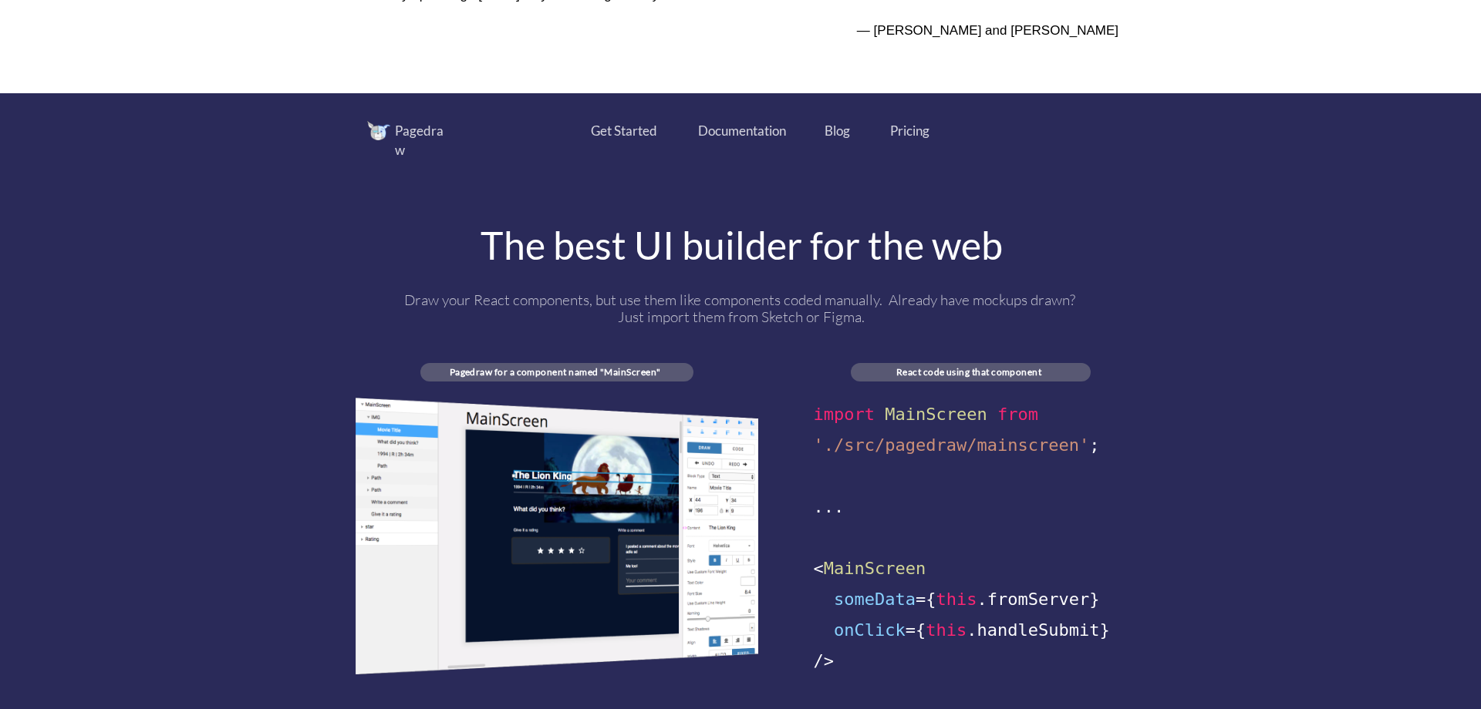
click at [525, 226] on div "The best UI builder for the web" at bounding box center [741, 245] width 772 height 39
click at [397, 205] on div "Pagedraw Get Started Documentation Blog Pricing The best UI builder for the web…" at bounding box center [741, 443] width 772 height 645
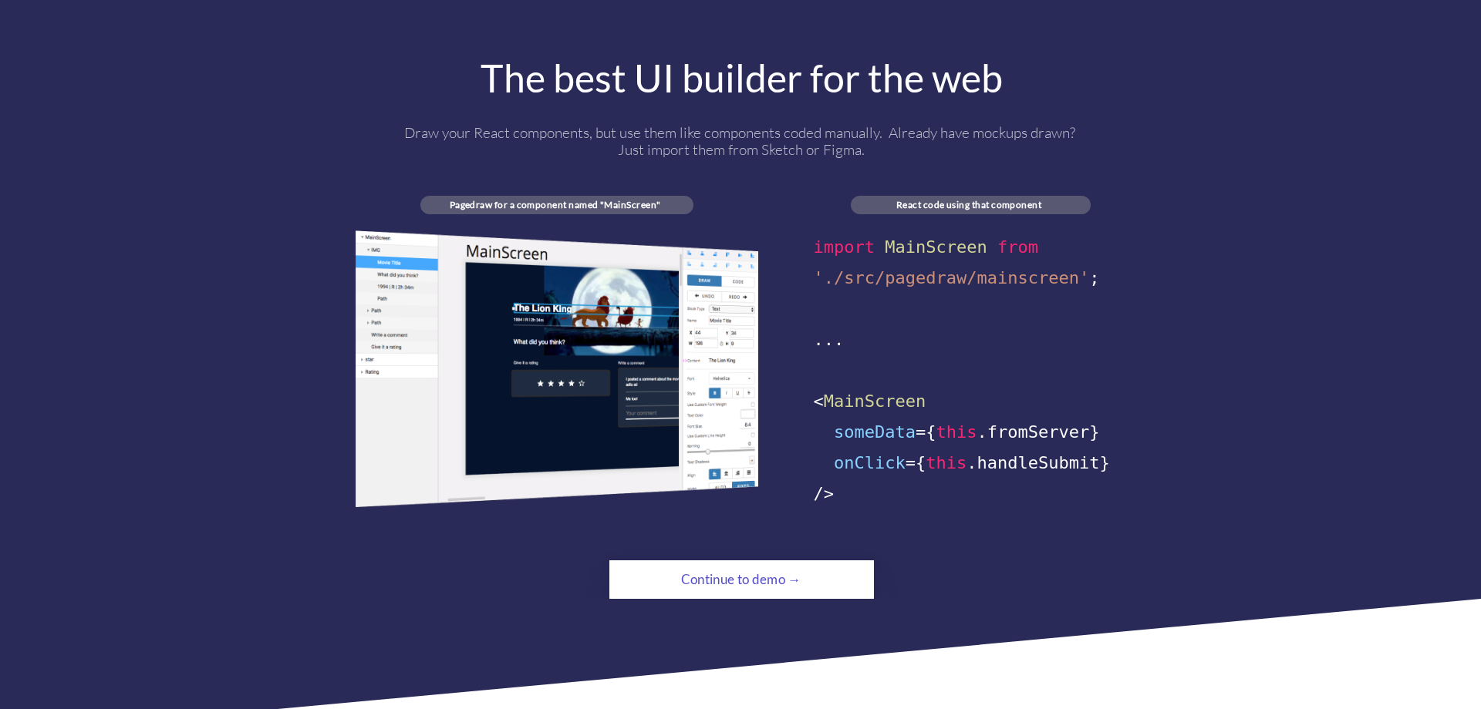
scroll to position [851, 0]
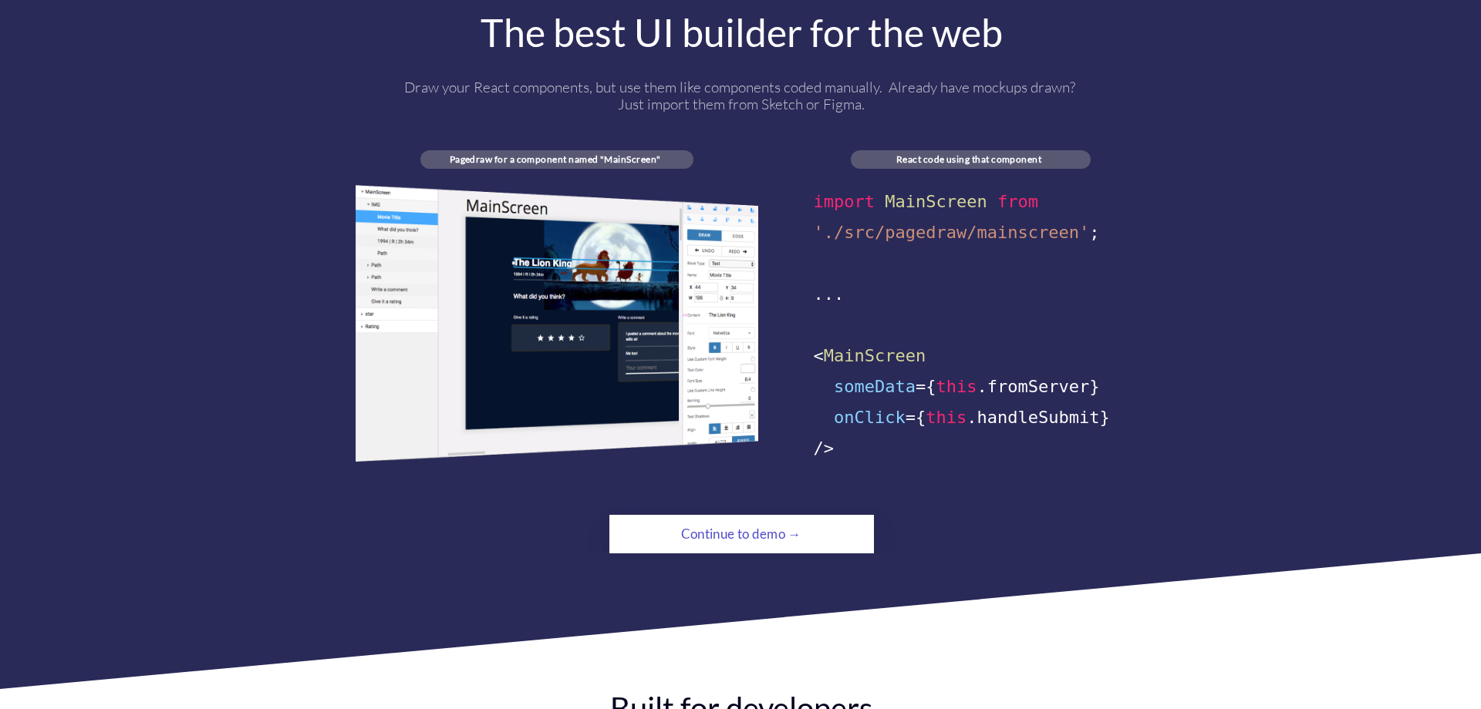
click at [932, 223] on span "'./src/pagedraw/mainscreen'" at bounding box center [952, 232] width 276 height 19
click at [1041, 223] on span "'./src/pagedraw/mainscreen'" at bounding box center [952, 232] width 276 height 19
click at [923, 223] on span "'./src/pagedraw/mainscreen'" at bounding box center [952, 232] width 276 height 19
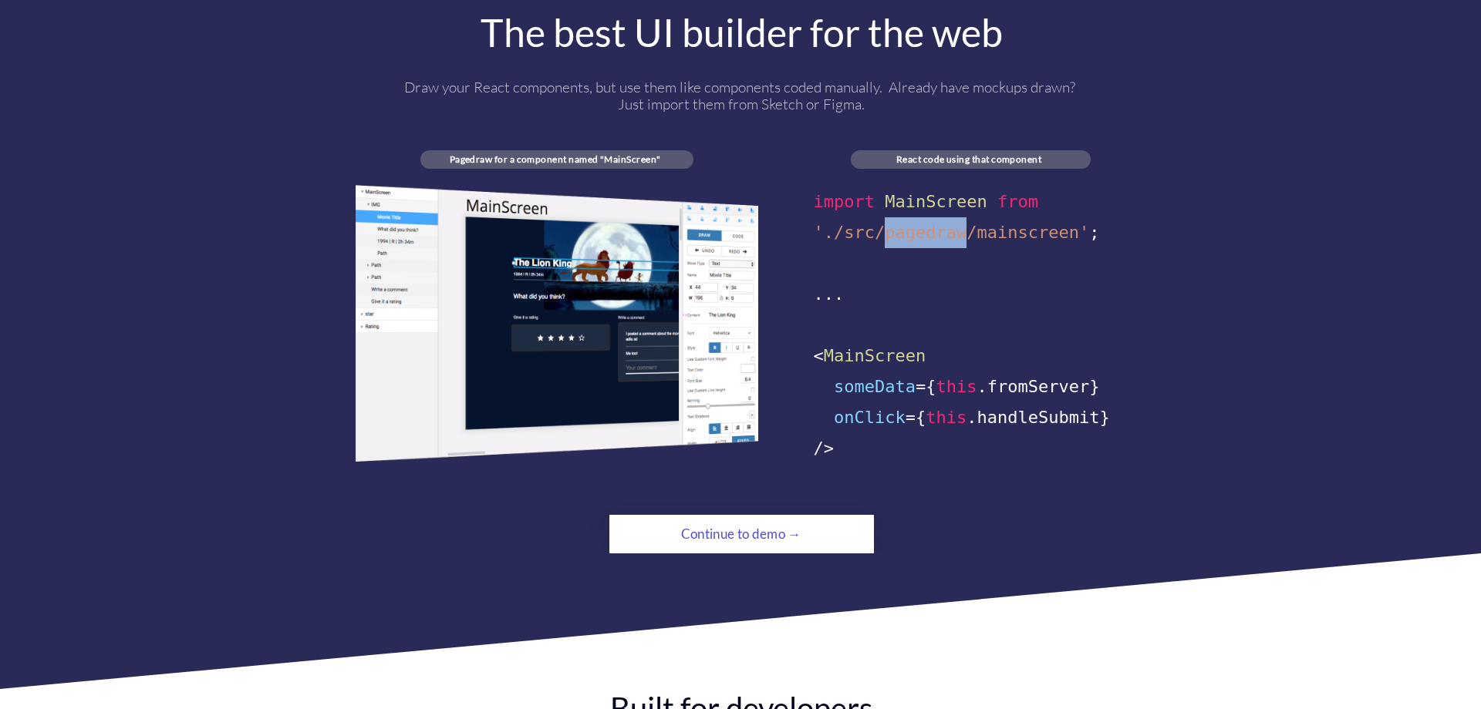
click at [923, 223] on span "'./src/pagedraw/mainscreen'" at bounding box center [952, 232] width 276 height 19
click at [865, 279] on div "..." at bounding box center [971, 294] width 314 height 31
click at [761, 519] on div "Continue to demo →" at bounding box center [741, 534] width 180 height 31
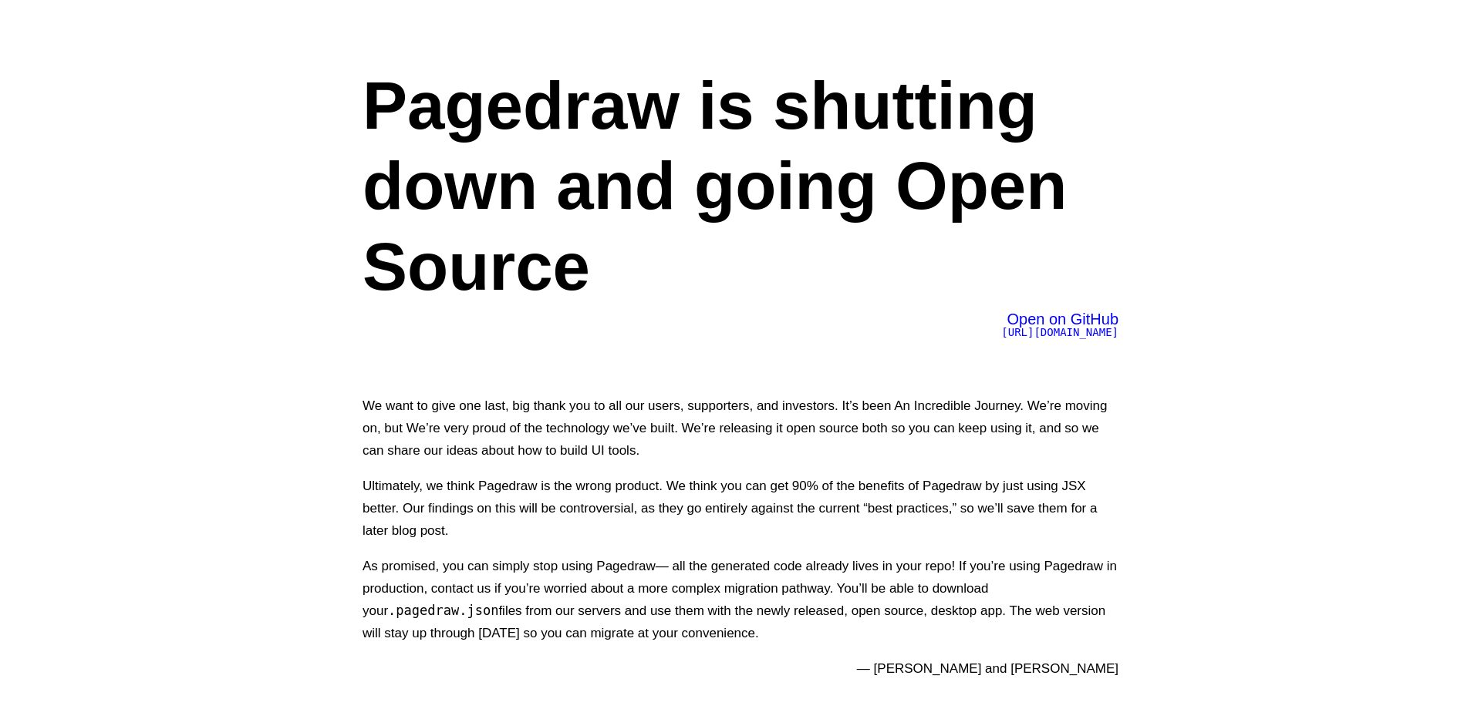
scroll to position [851, 0]
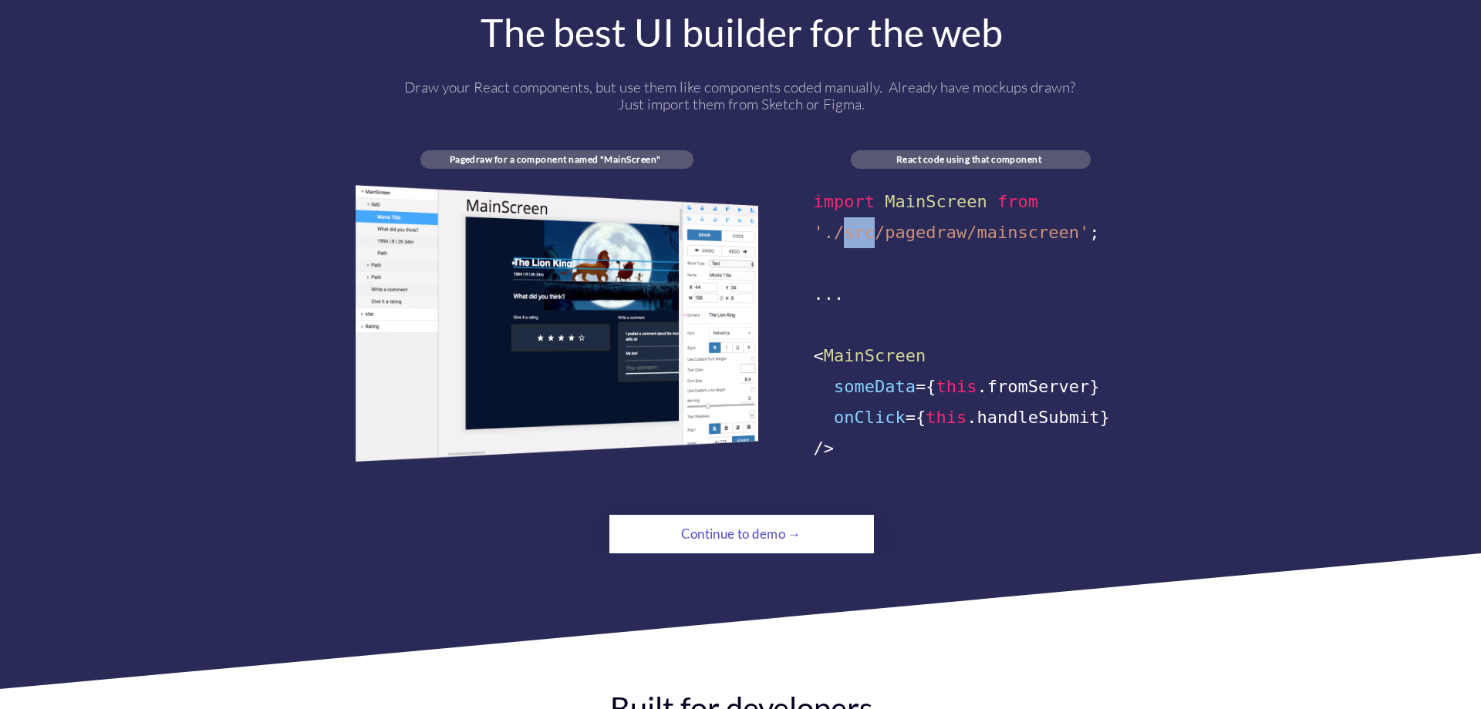
click at [864, 223] on span "'./src/pagedraw/mainscreen'" at bounding box center [952, 232] width 276 height 19
click at [850, 243] on div "import MainScreen from './src/pagedraw/mainscreen' ; ... < MainScreen someData …" at bounding box center [971, 326] width 314 height 278
drag, startPoint x: 1079, startPoint y: 216, endPoint x: 832, endPoint y: 219, distance: 246.8
click at [832, 223] on span "'./src/pagedraw/mainscreen'" at bounding box center [952, 232] width 276 height 19
copy span "/src/pagedraw/mainscreen"
